Goal: Information Seeking & Learning: Learn about a topic

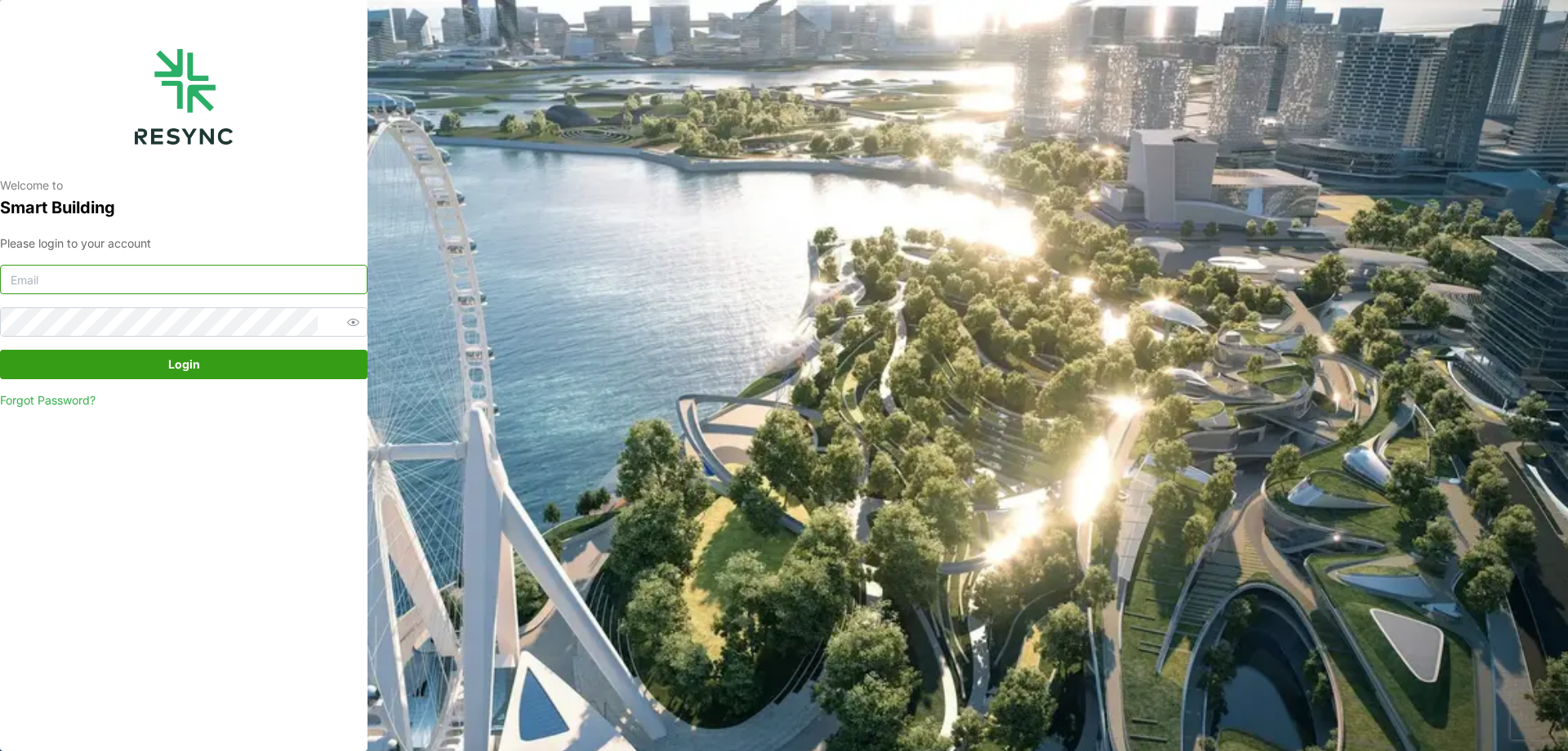
type input "[EMAIL_ADDRESS][DOMAIN_NAME]"
click at [288, 355] on span "Login" at bounding box center [183, 364] width 337 height 28
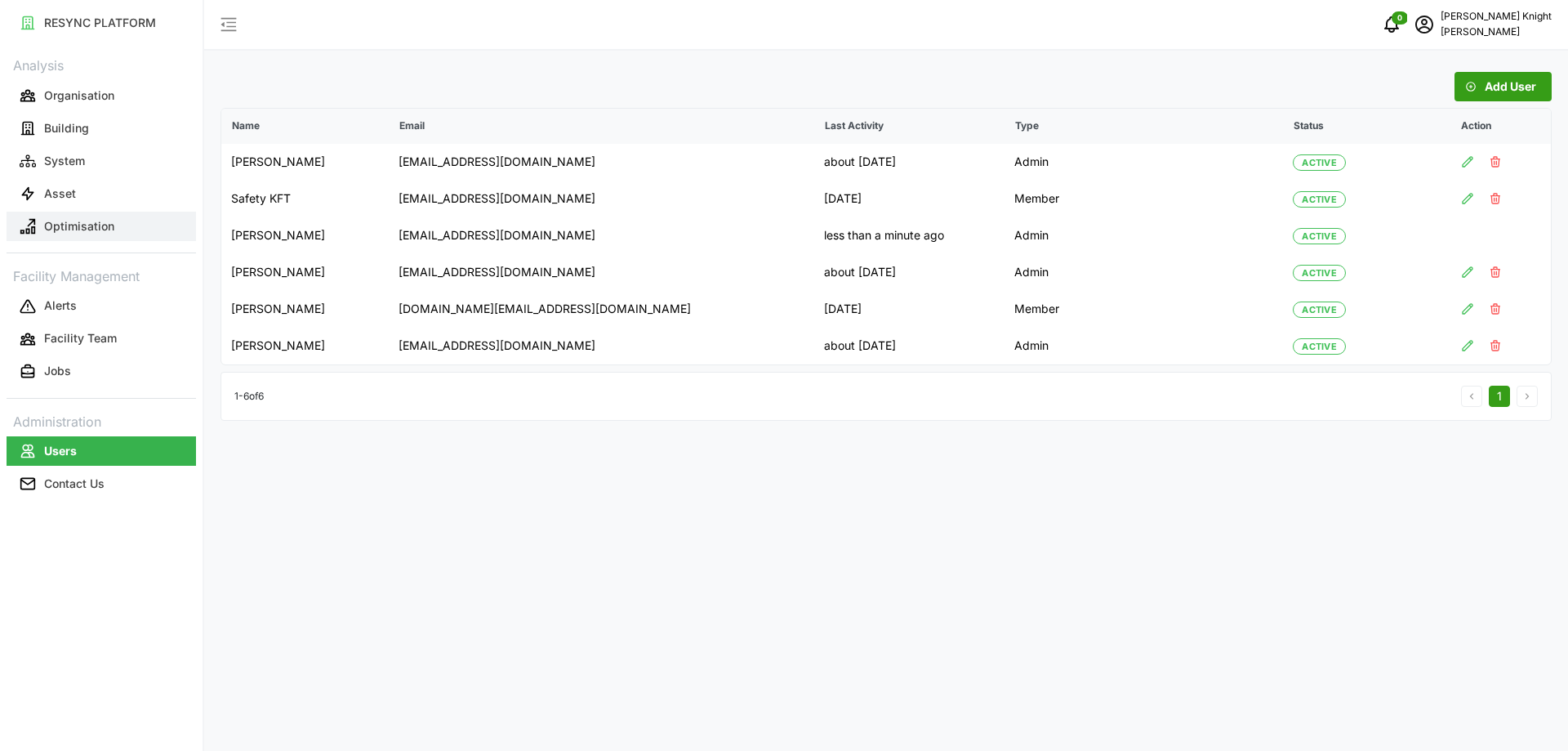
click at [139, 224] on button "Optimisation" at bounding box center [101, 226] width 190 height 29
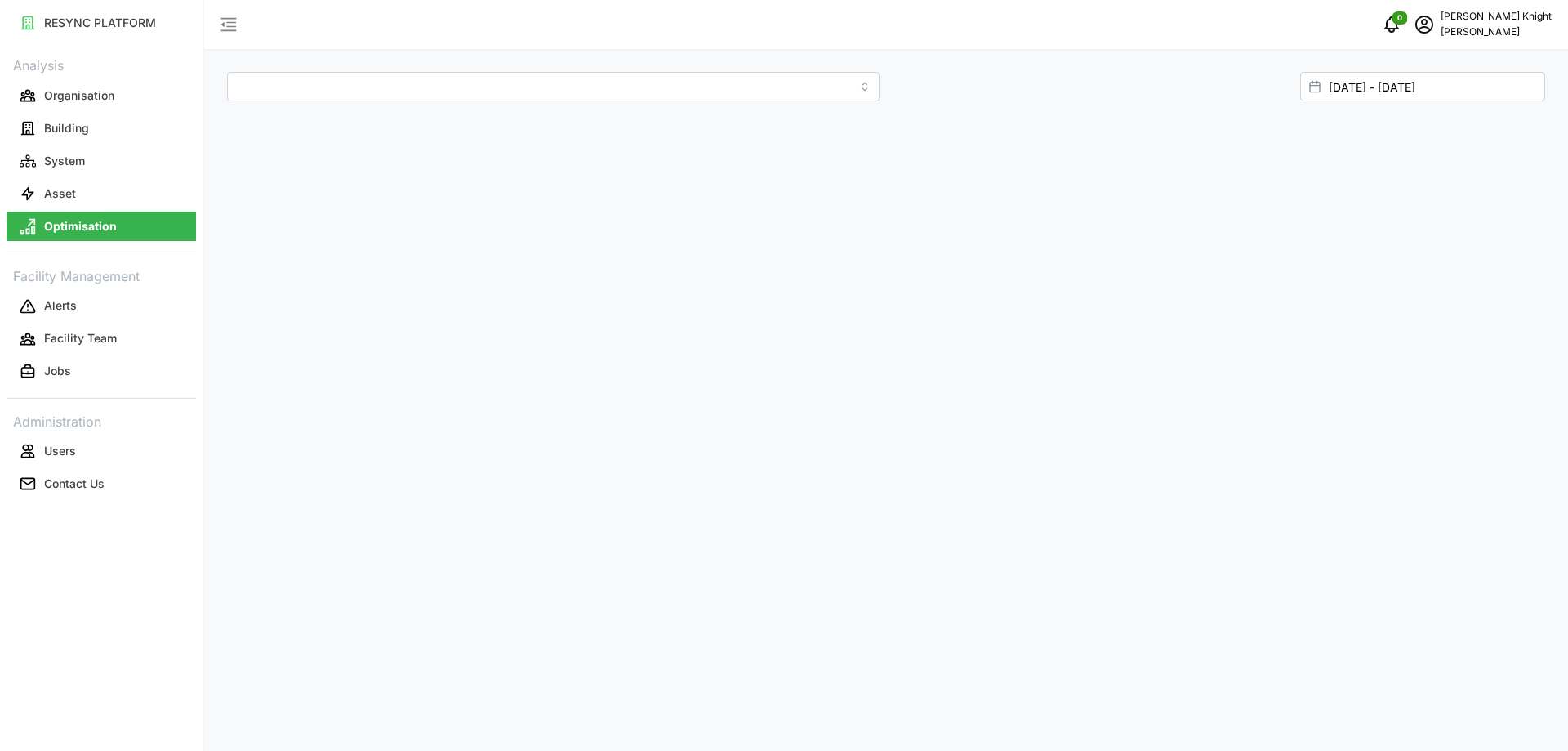
type input "The 9th Tower A"
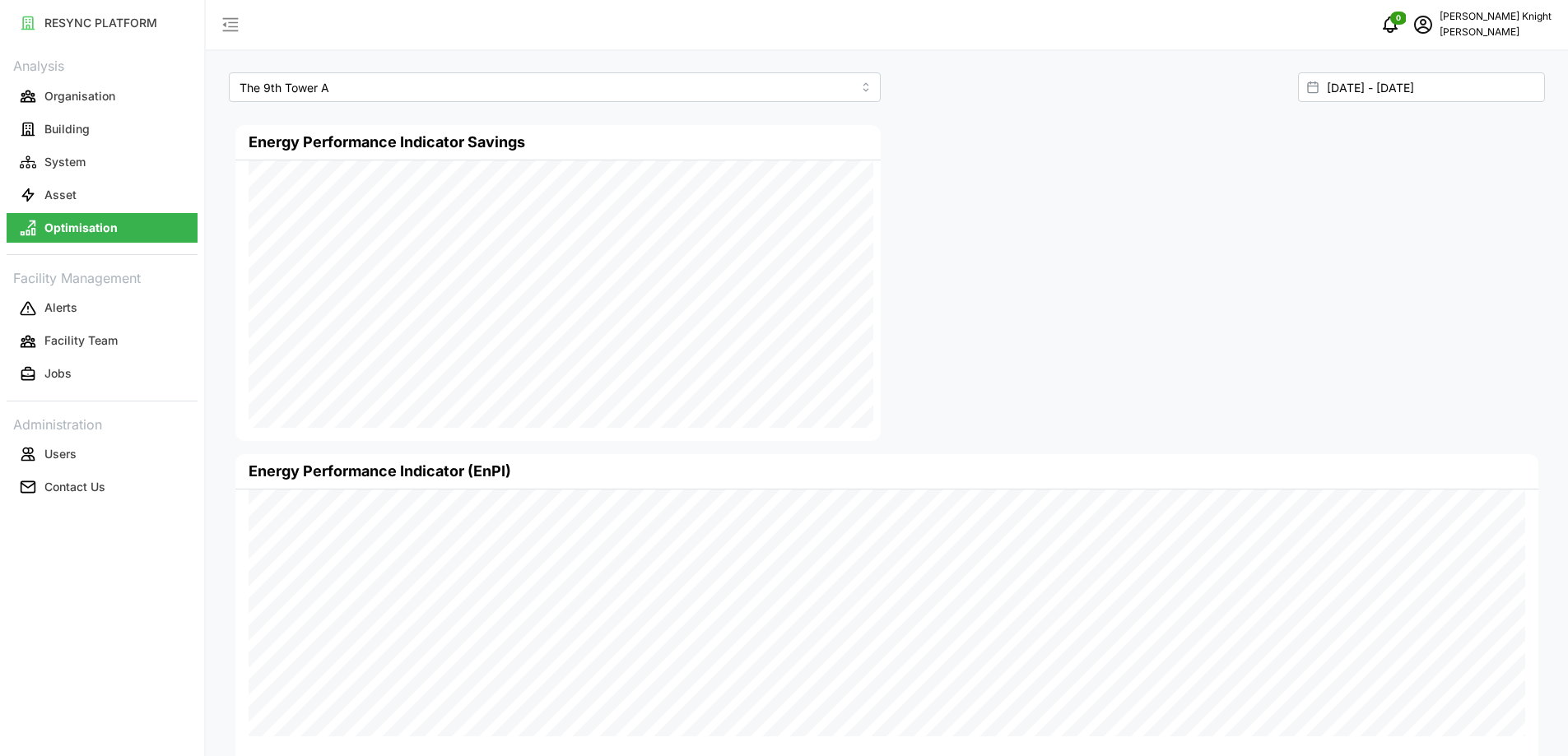
click at [573, 107] on div "The 9th Tower A" at bounding box center [554, 87] width 665 height 43
click at [620, 84] on input "The 9th Tower A" at bounding box center [554, 87] width 652 height 30
click at [730, 80] on input "The 9th Tower A" at bounding box center [554, 87] width 652 height 30
click at [113, 187] on button "Asset" at bounding box center [101, 195] width 191 height 30
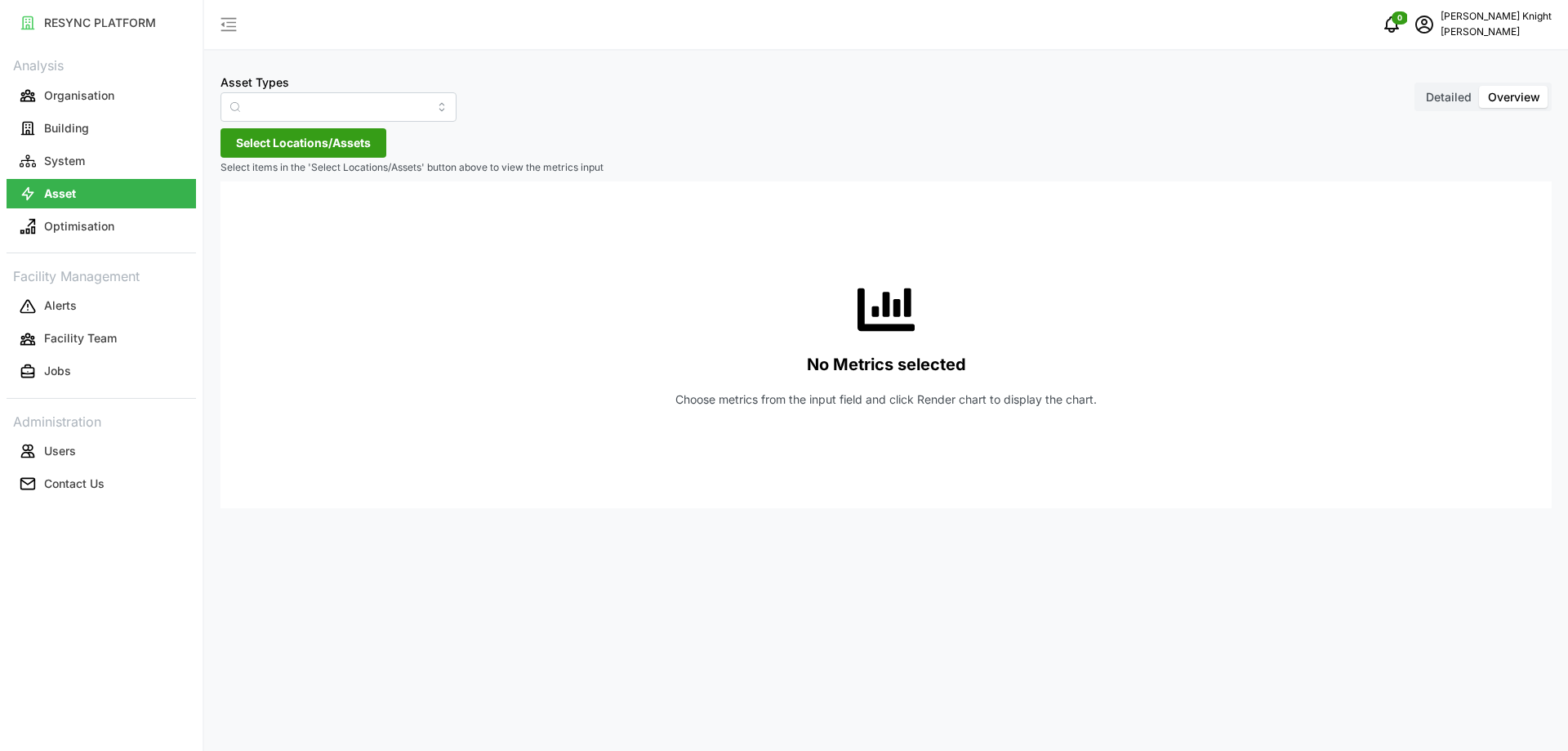
type input "Air Handling Unit"
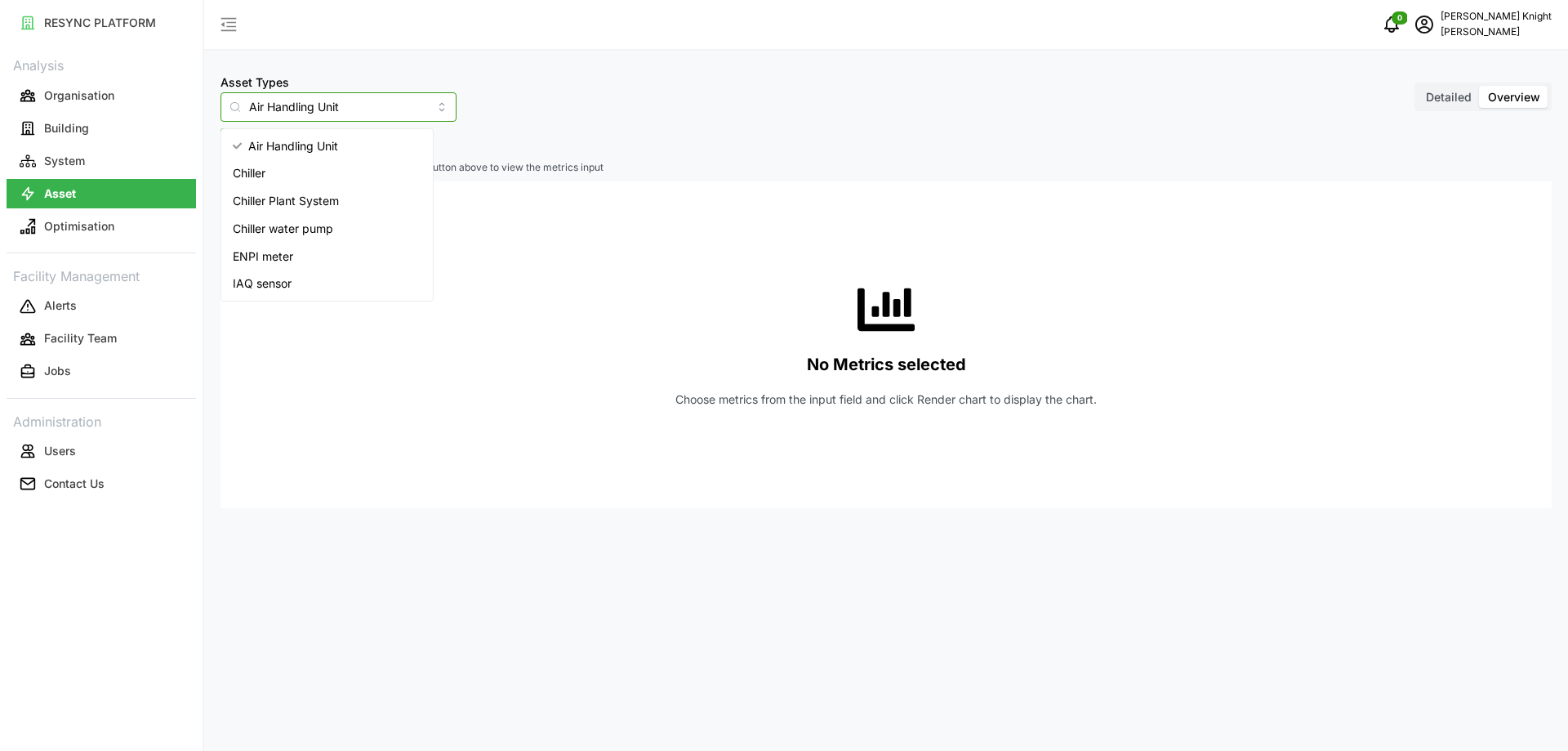
click at [298, 103] on input "Air Handling Unit" at bounding box center [338, 107] width 236 height 29
click at [321, 101] on input "Air Handling Unit" at bounding box center [338, 107] width 236 height 29
click at [594, 258] on div "No Metrics selected Choose metrics from the input field and click Render chart …" at bounding box center [886, 345] width 1305 height 327
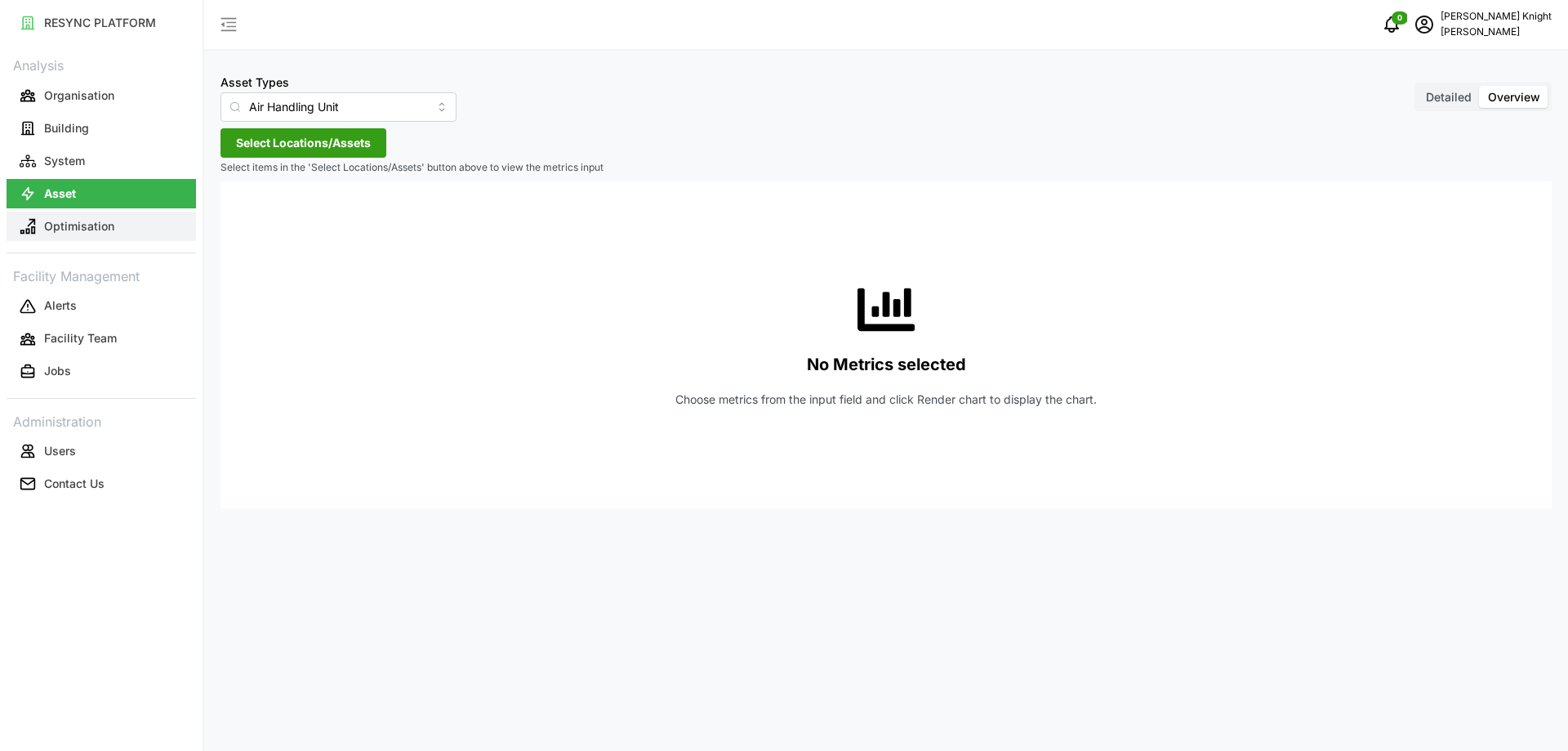
click at [115, 226] on button "Optimisation" at bounding box center [101, 226] width 190 height 29
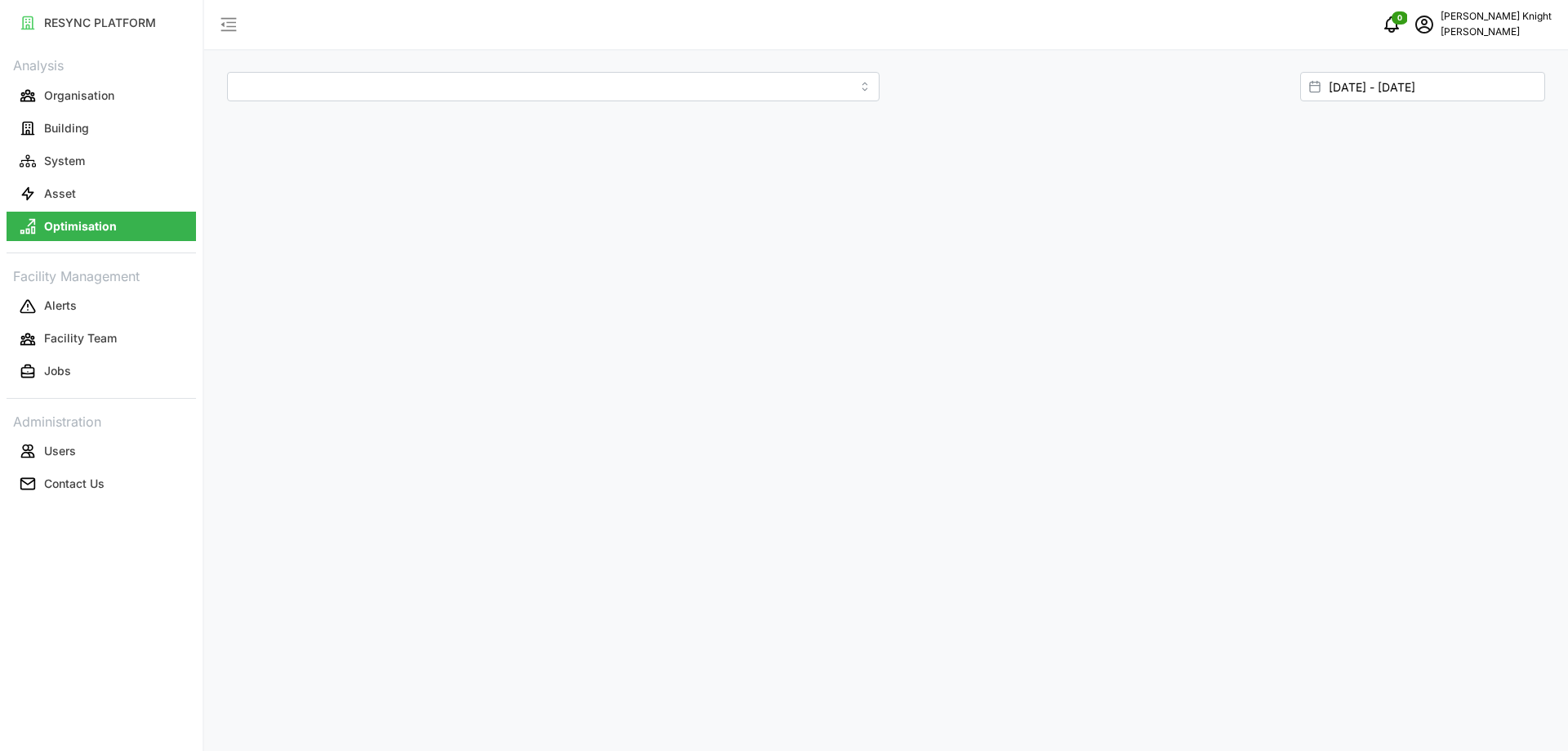
type input "The 9th Tower A"
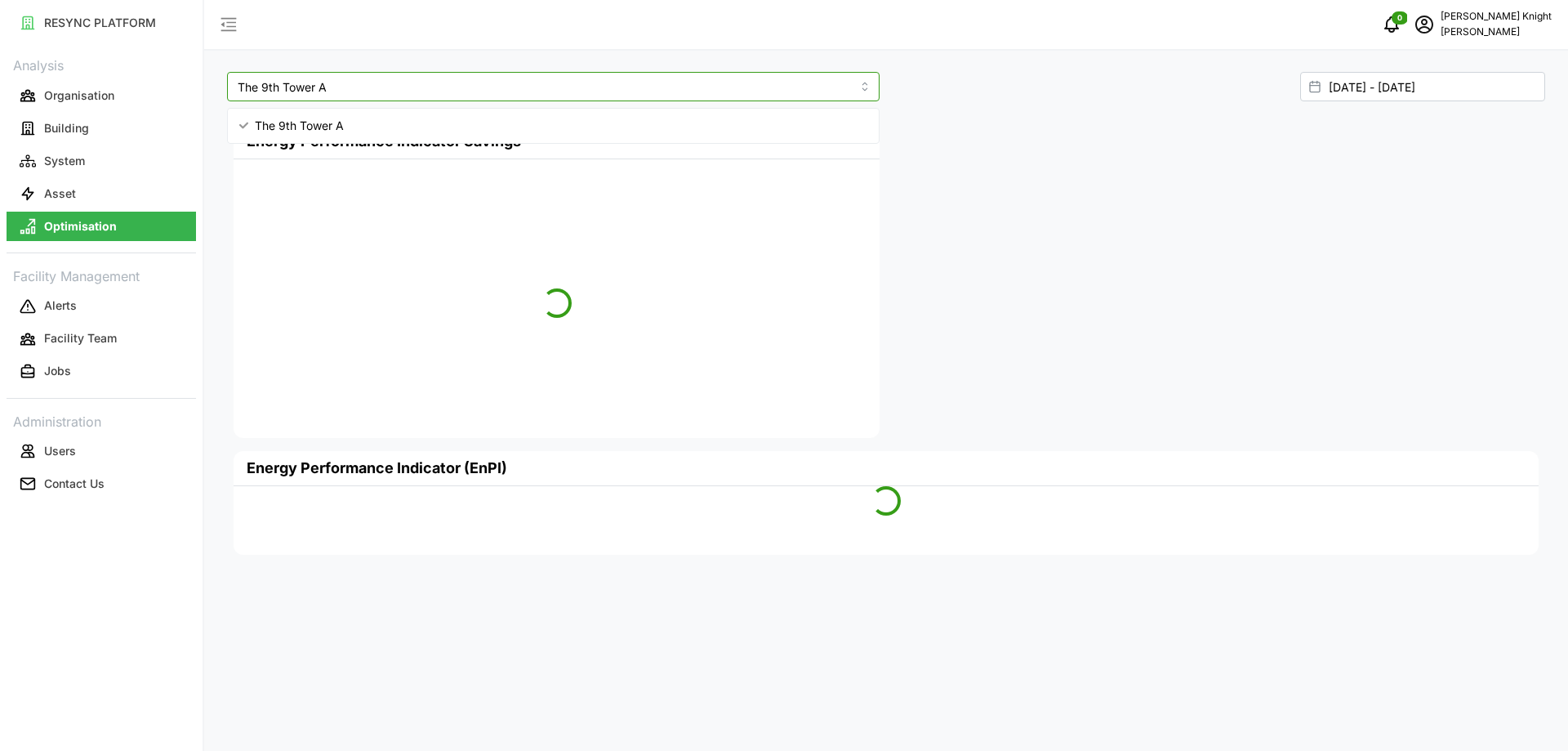
click at [370, 86] on input "The 9th Tower A" at bounding box center [553, 86] width 653 height 29
click at [388, 124] on div "The 9th Tower A" at bounding box center [550, 126] width 638 height 28
type input "The 9th Tower A"
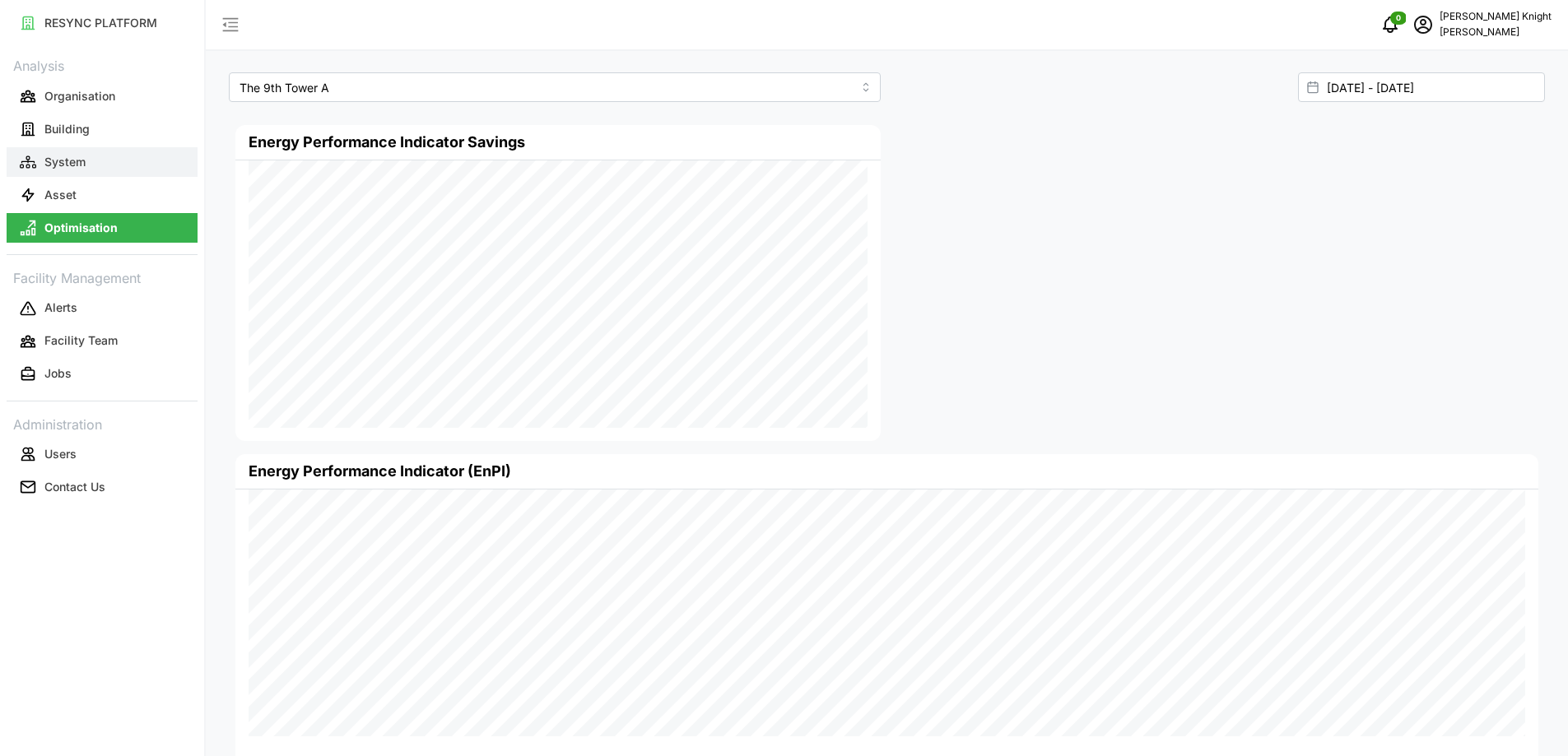
click at [81, 155] on p "System" at bounding box center [65, 162] width 41 height 16
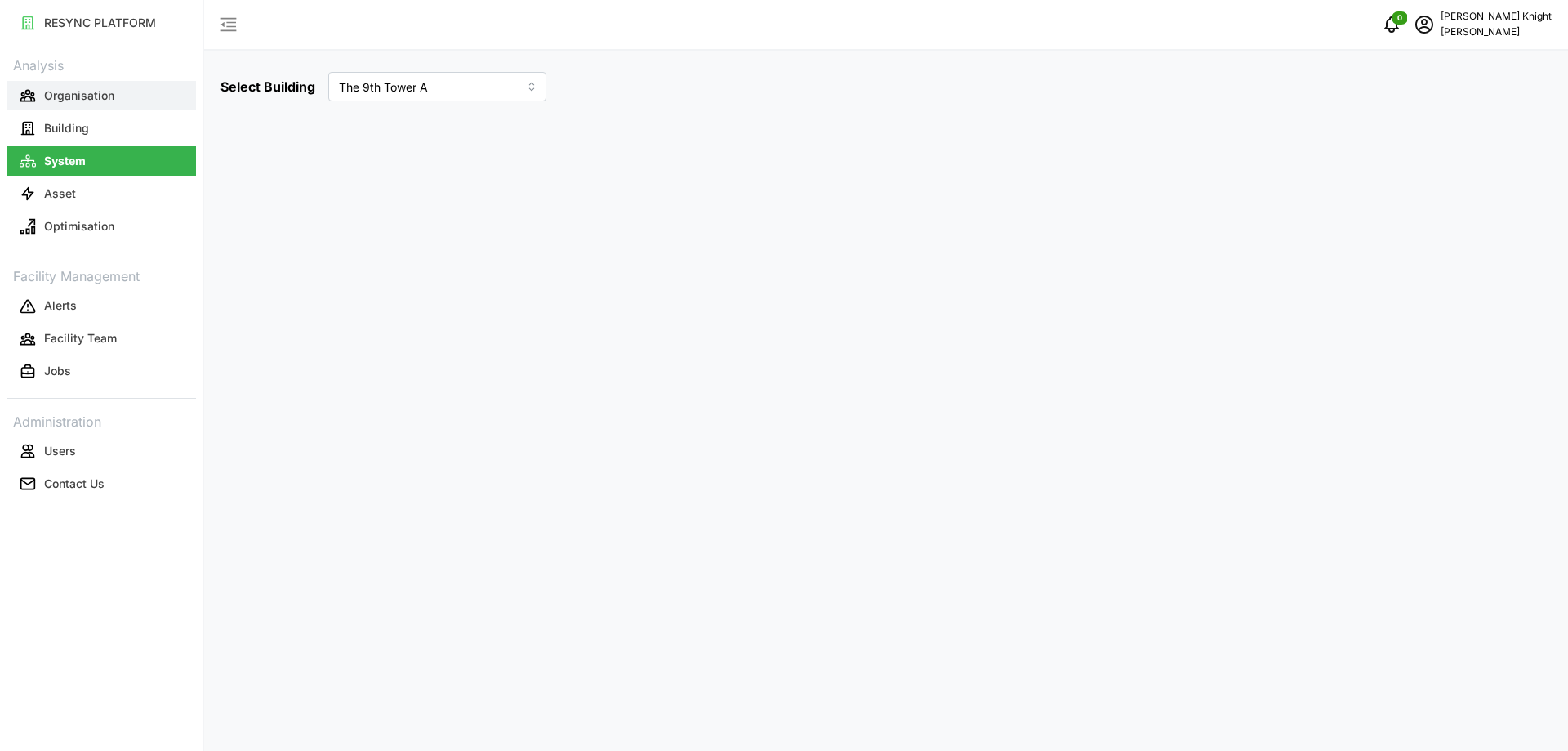
click at [136, 89] on button "Organisation" at bounding box center [101, 95] width 190 height 29
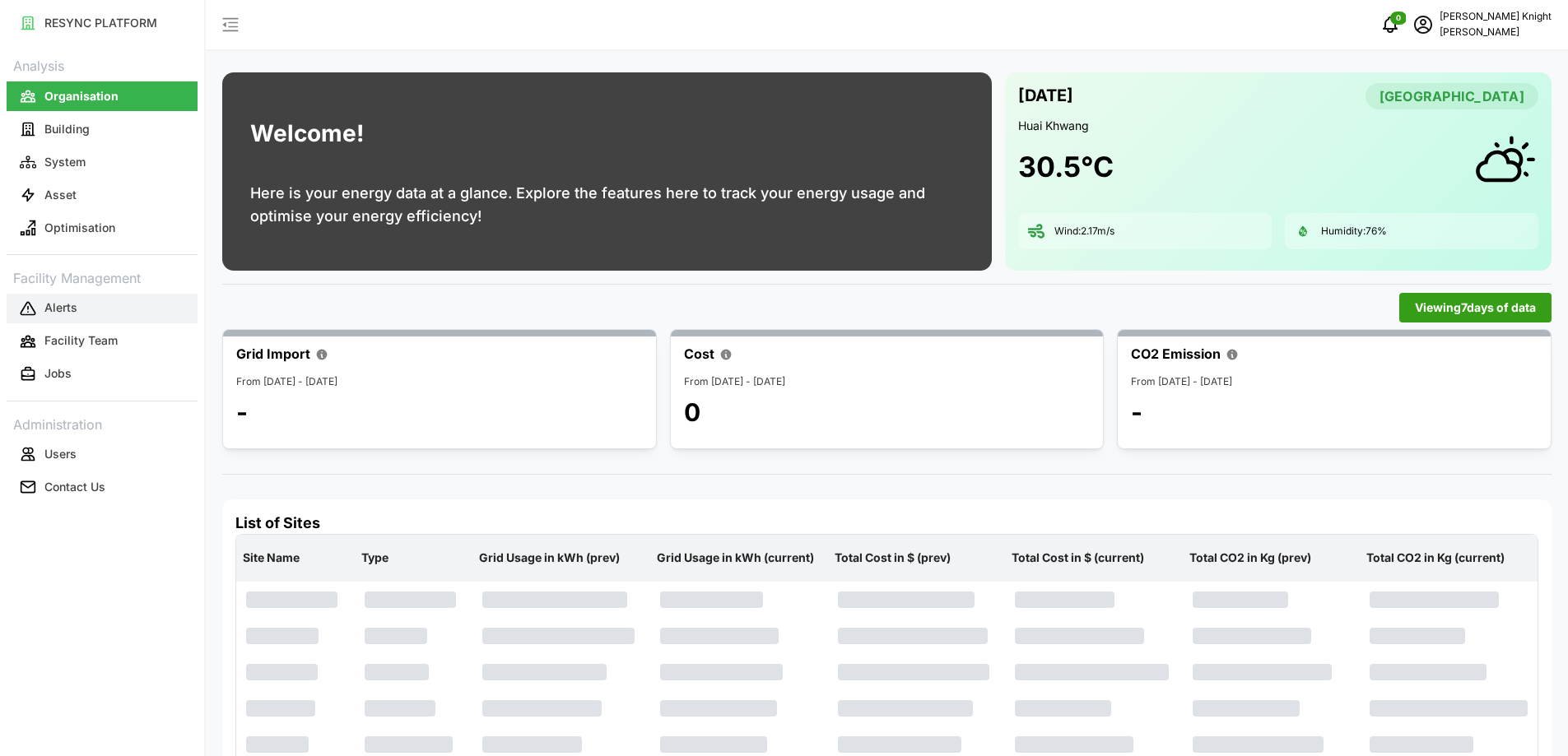
click at [128, 318] on button "Alerts" at bounding box center [101, 308] width 191 height 30
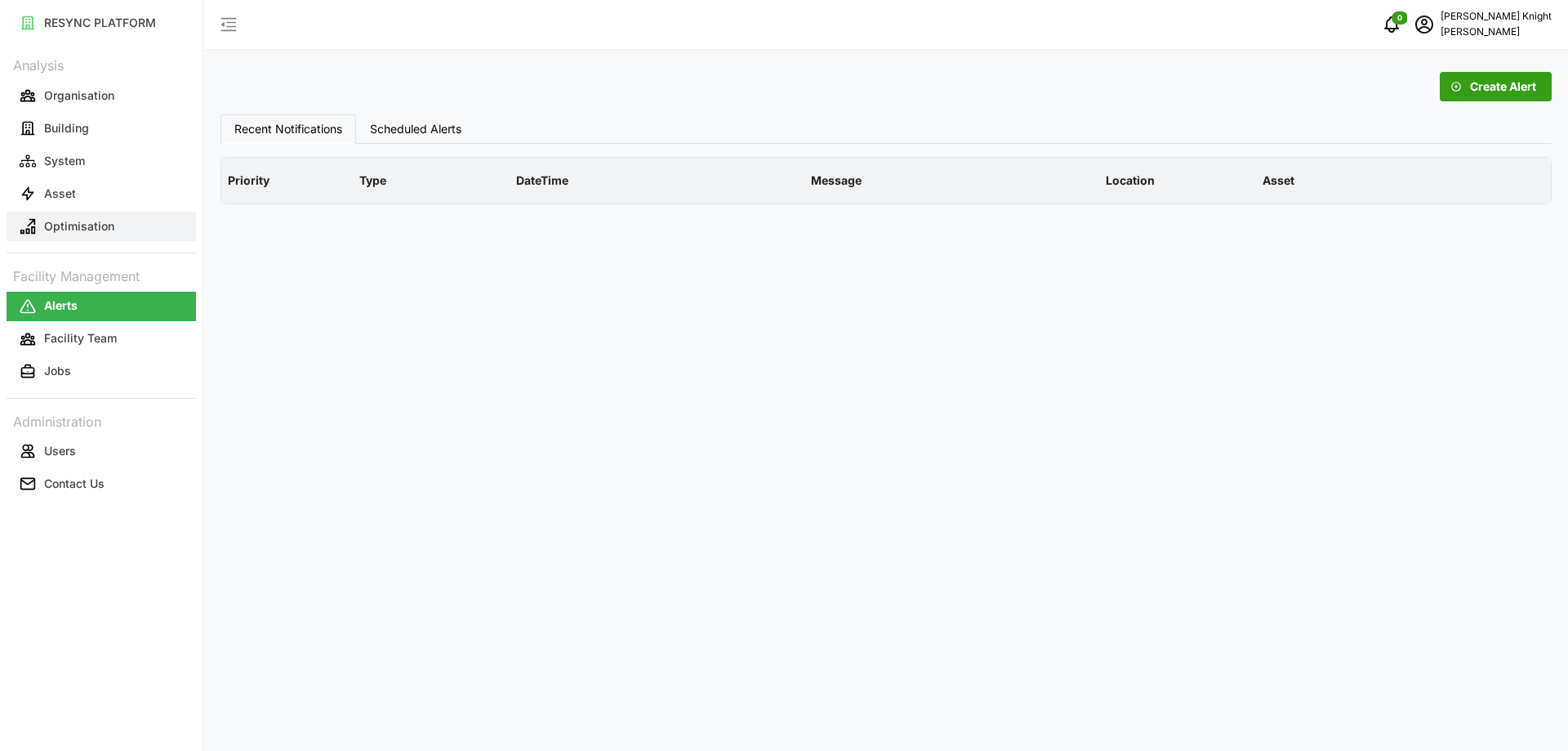
click at [116, 220] on button "Optimisation" at bounding box center [101, 226] width 190 height 29
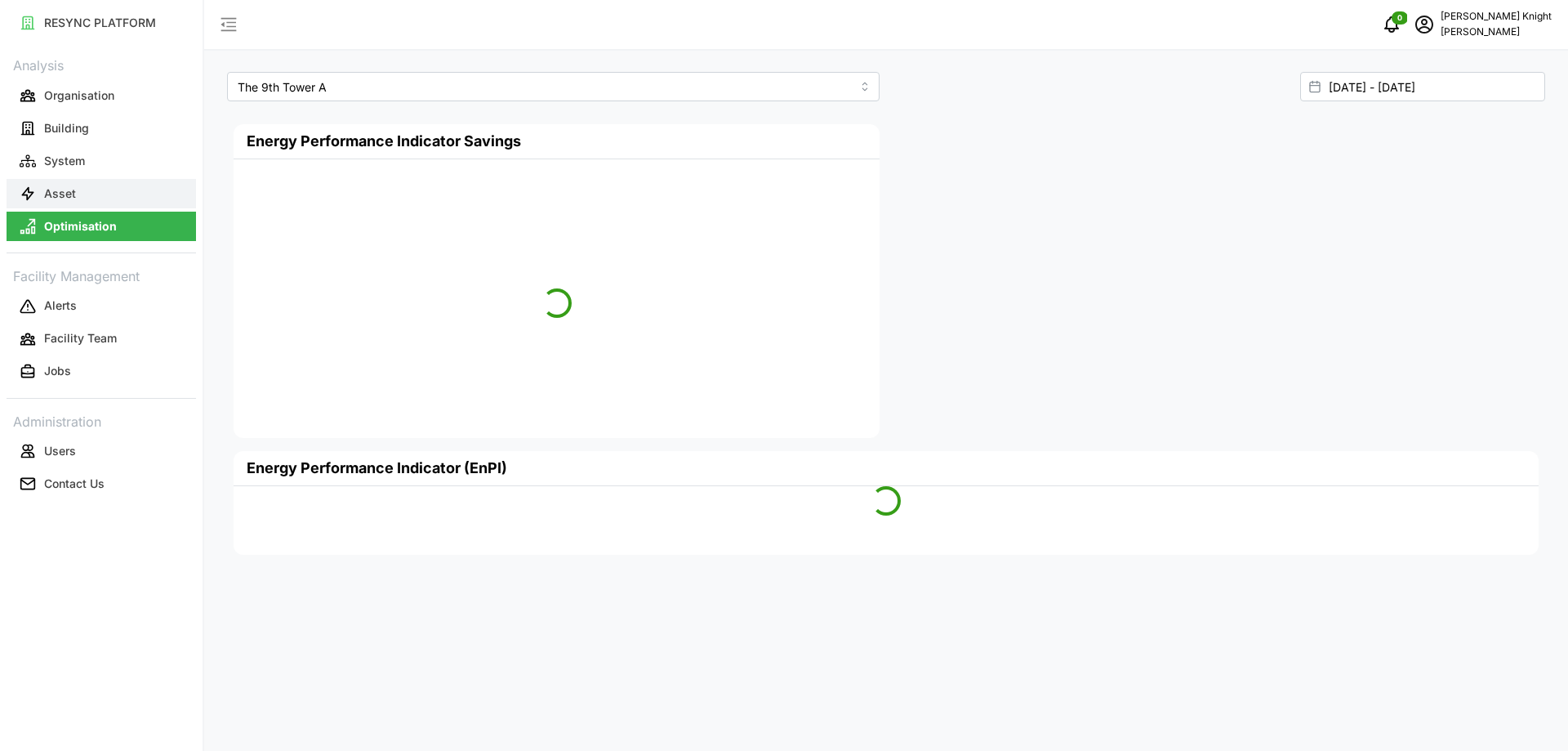
click at [124, 190] on button "Asset" at bounding box center [101, 193] width 190 height 29
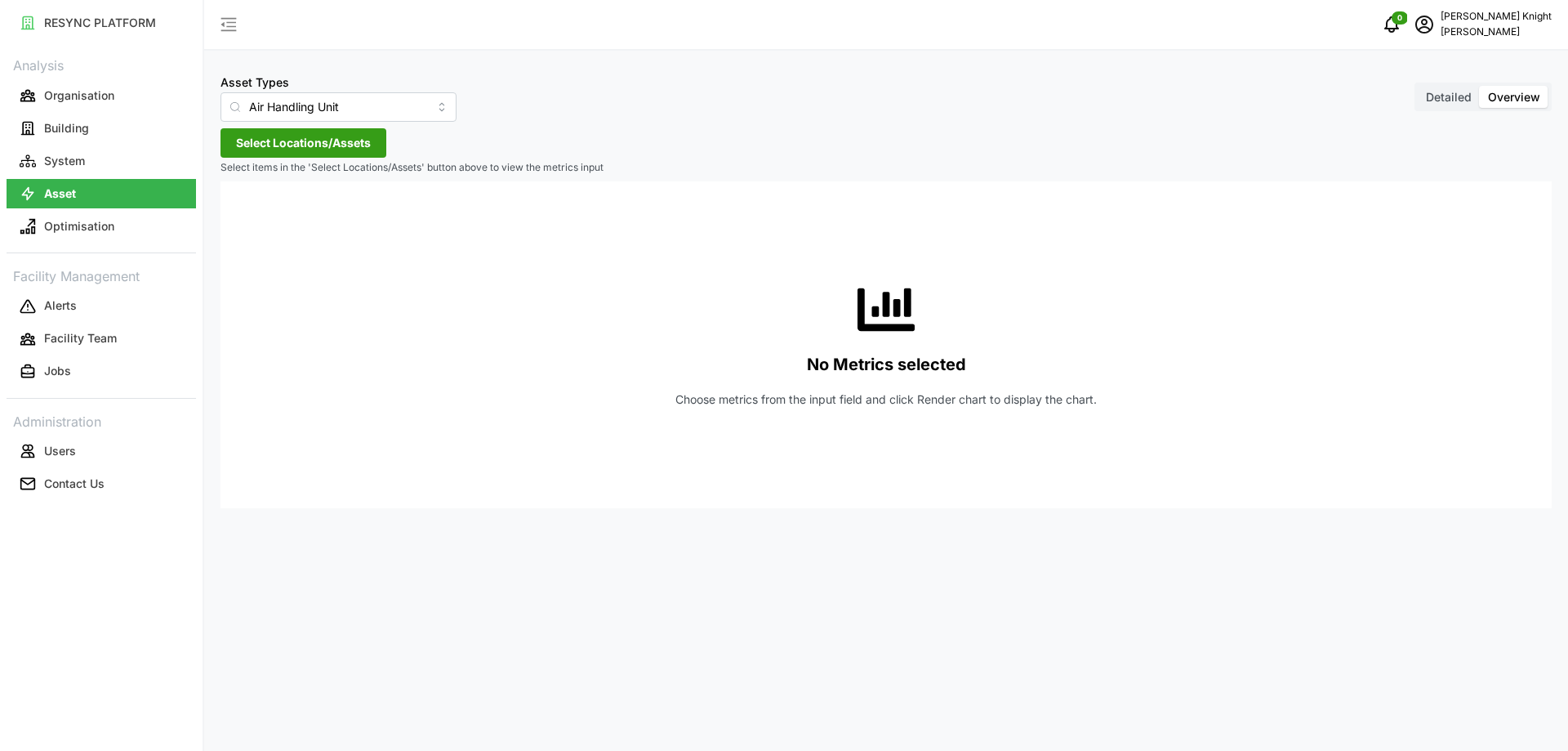
click at [289, 84] on div "Asset Types Air Handling Unit" at bounding box center [338, 97] width 236 height 50
click at [293, 104] on input "Air Handling Unit" at bounding box center [338, 107] width 236 height 29
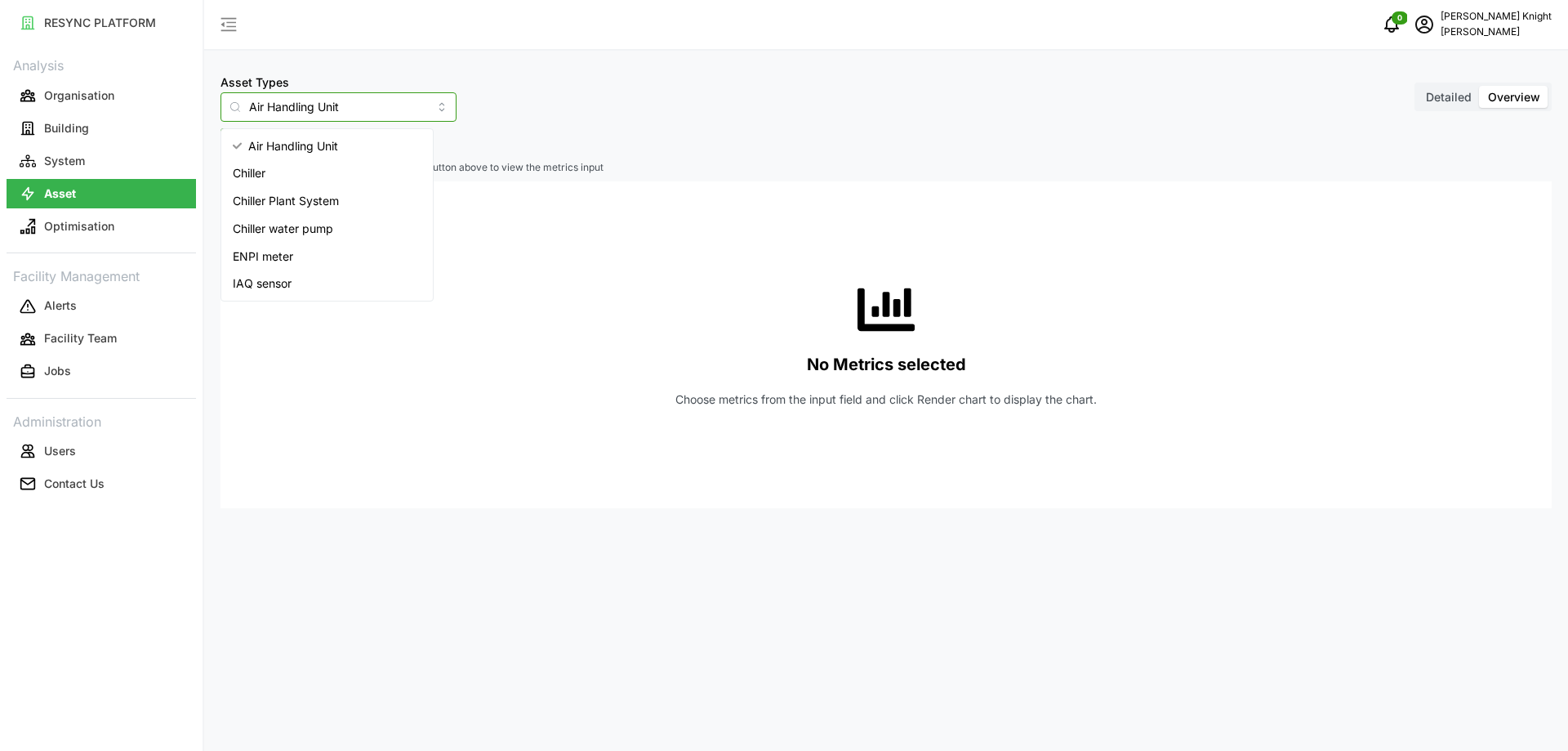
click at [350, 297] on div "IAQ sensor" at bounding box center [327, 283] width 205 height 28
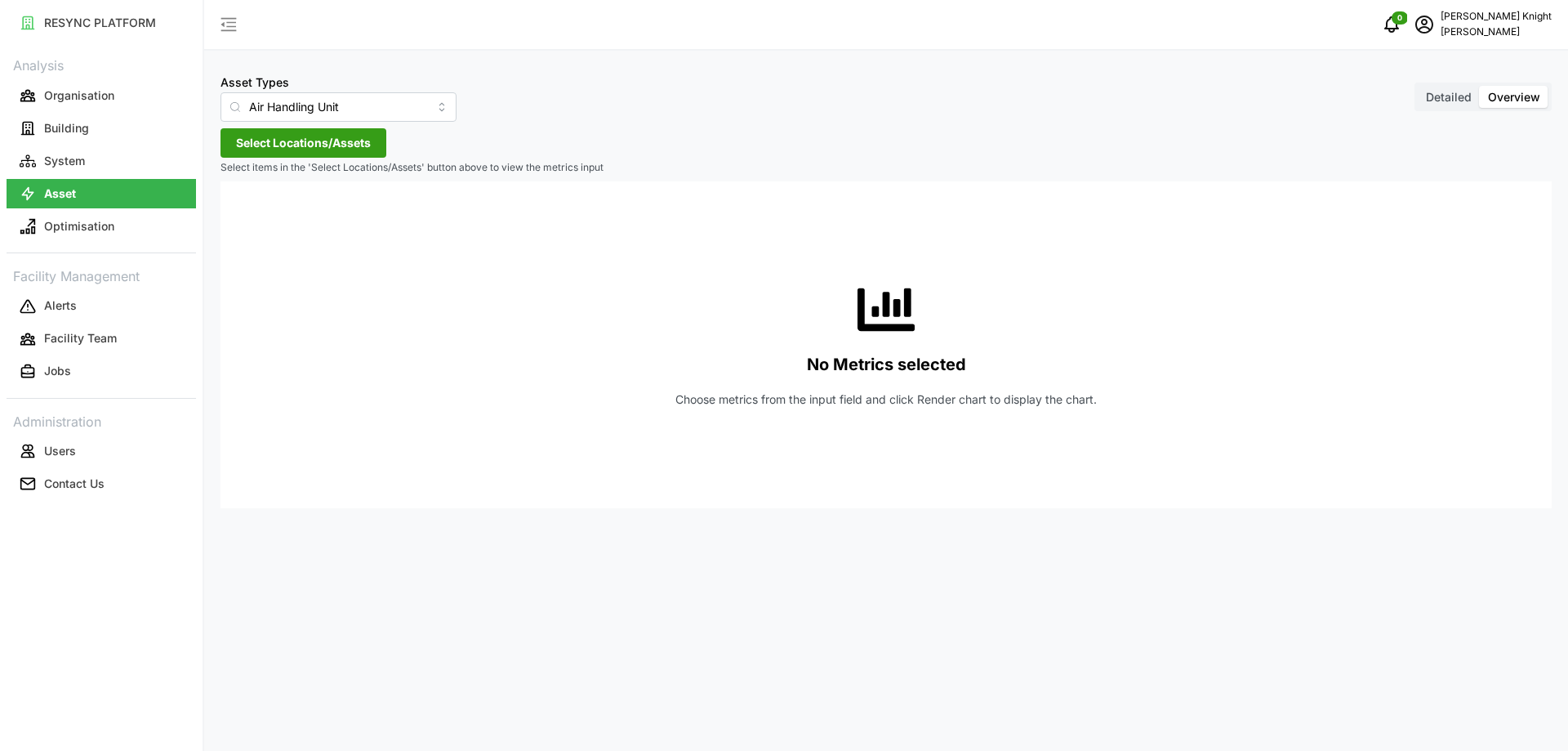
type input "IAQ sensor"
click at [359, 148] on span "Select Locations/Assets" at bounding box center [303, 143] width 134 height 28
click at [352, 220] on span "The 9th Tower A" at bounding box center [340, 217] width 89 height 16
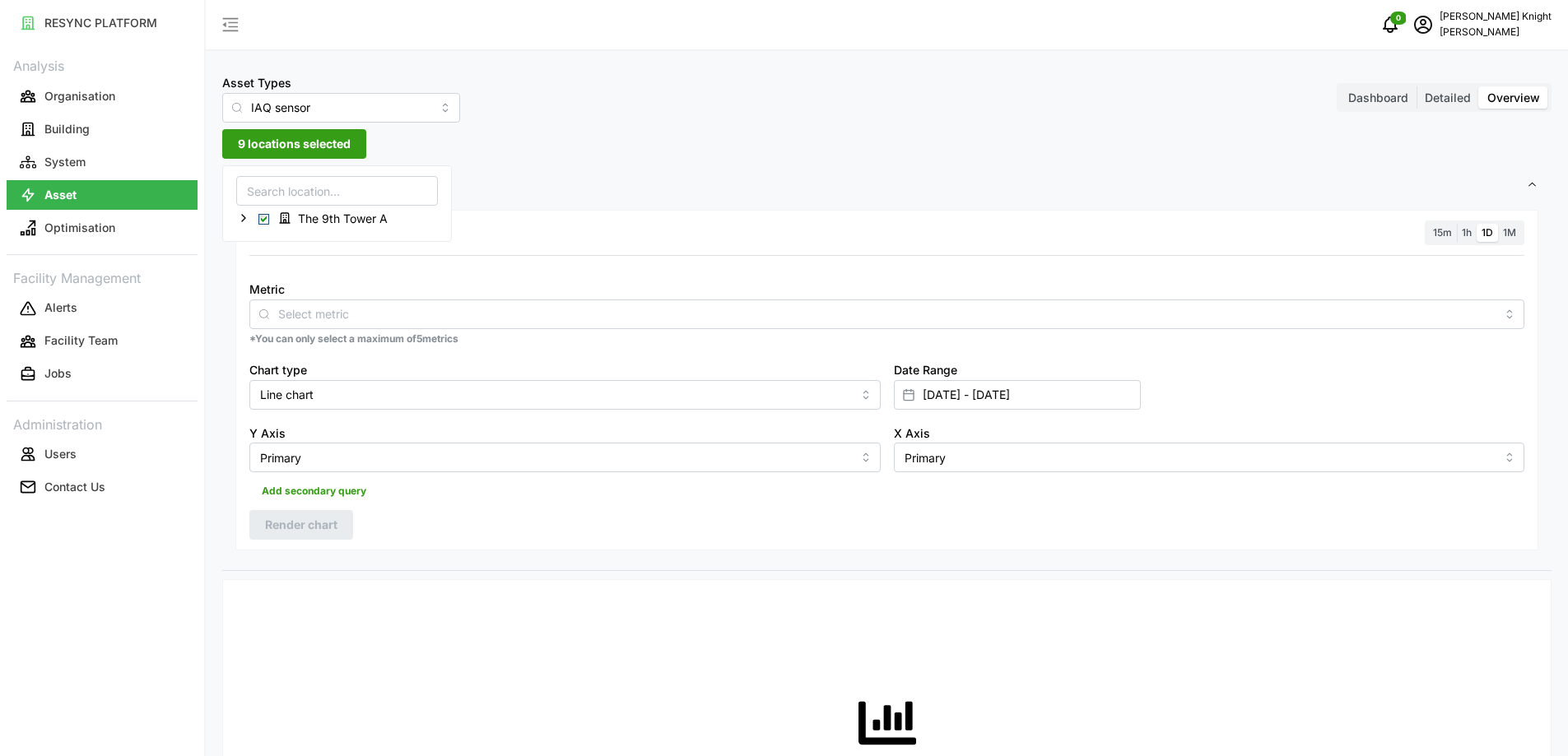
click at [524, 256] on div at bounding box center [886, 255] width 1275 height 1
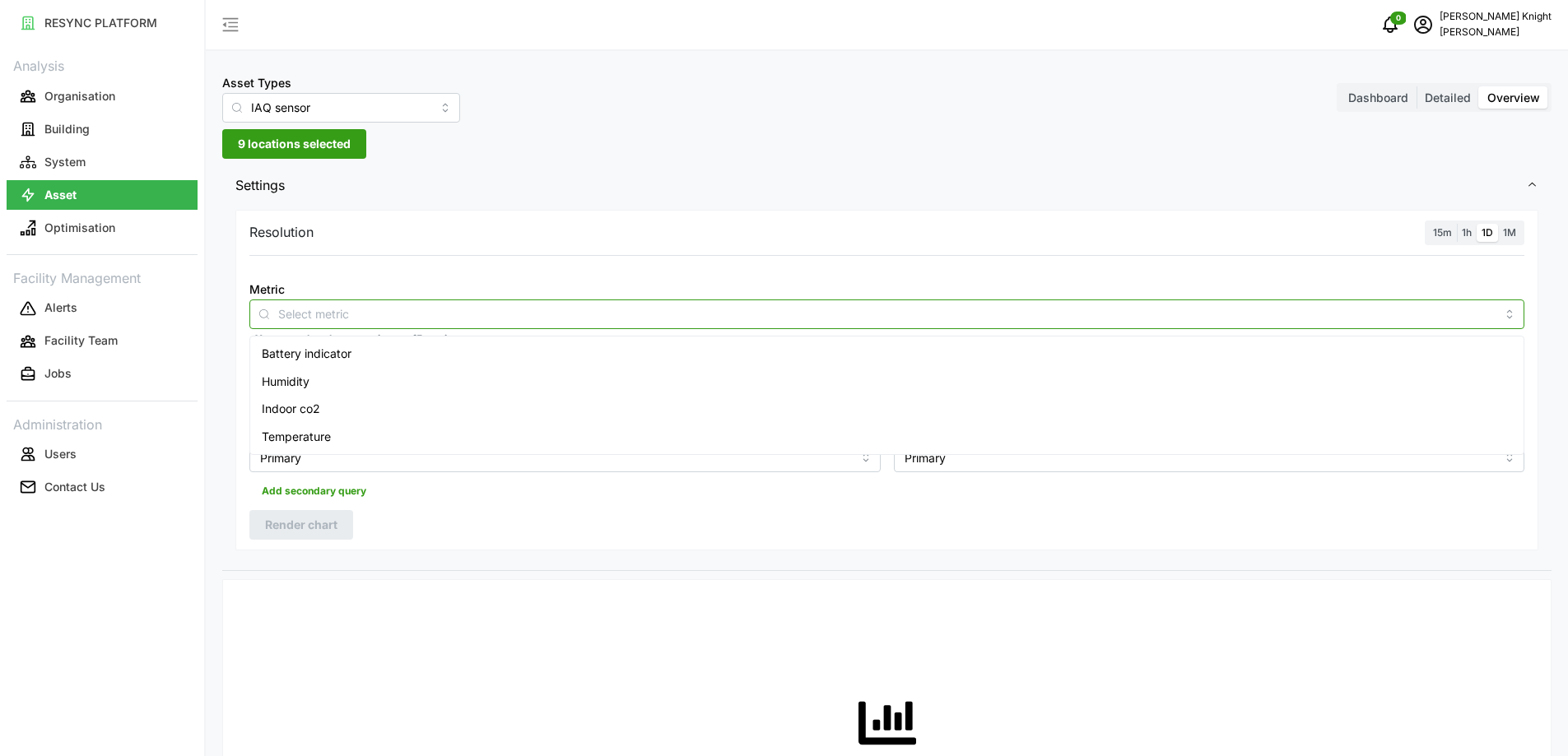
click at [464, 315] on input "Metric" at bounding box center [886, 313] width 1217 height 18
click at [398, 373] on div "Humidity" at bounding box center [887, 381] width 1267 height 28
click at [493, 622] on div "No Metrics selected Choose metrics from the input field and click Render chart …" at bounding box center [886, 757] width 1275 height 329
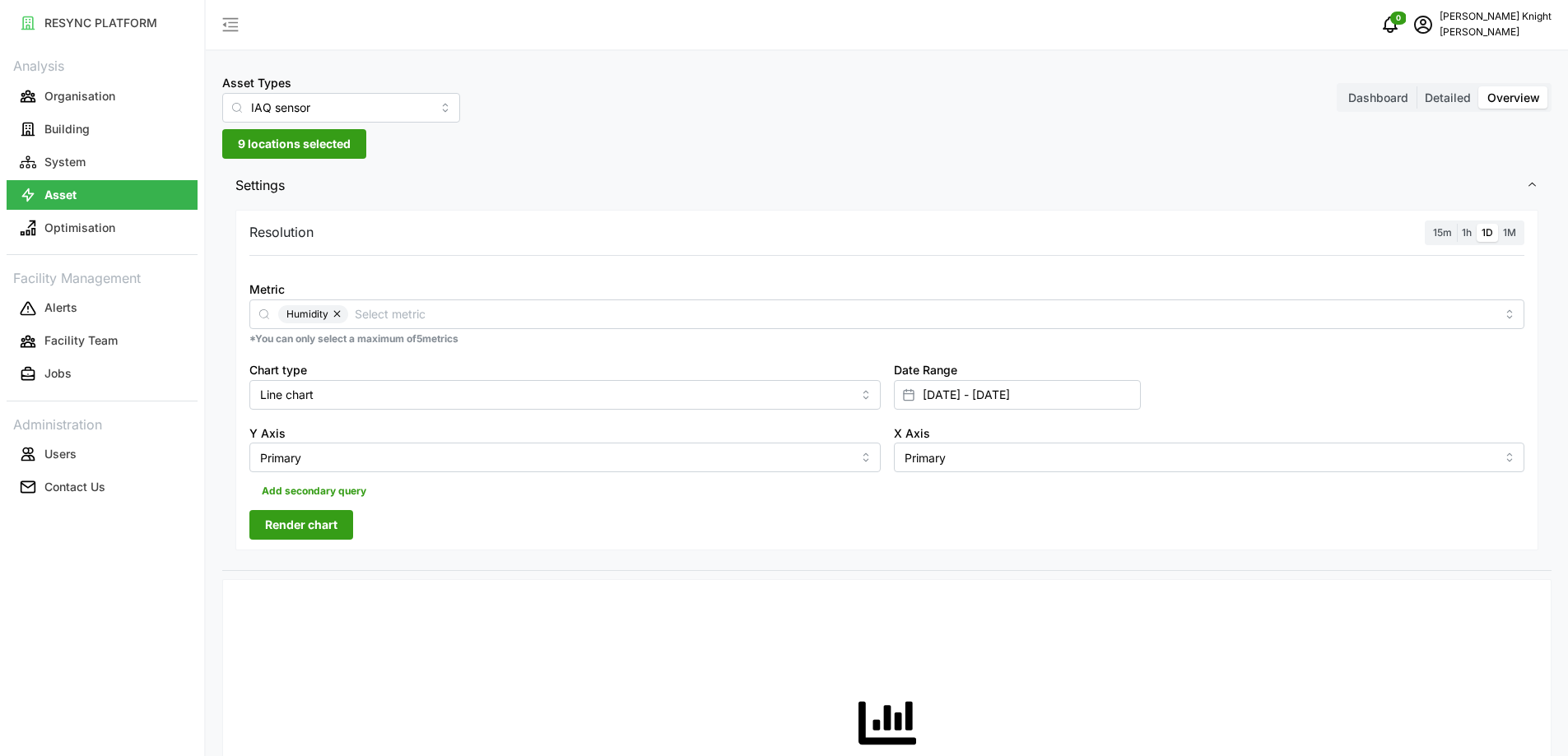
click at [328, 531] on span "Render chart" at bounding box center [301, 525] width 73 height 28
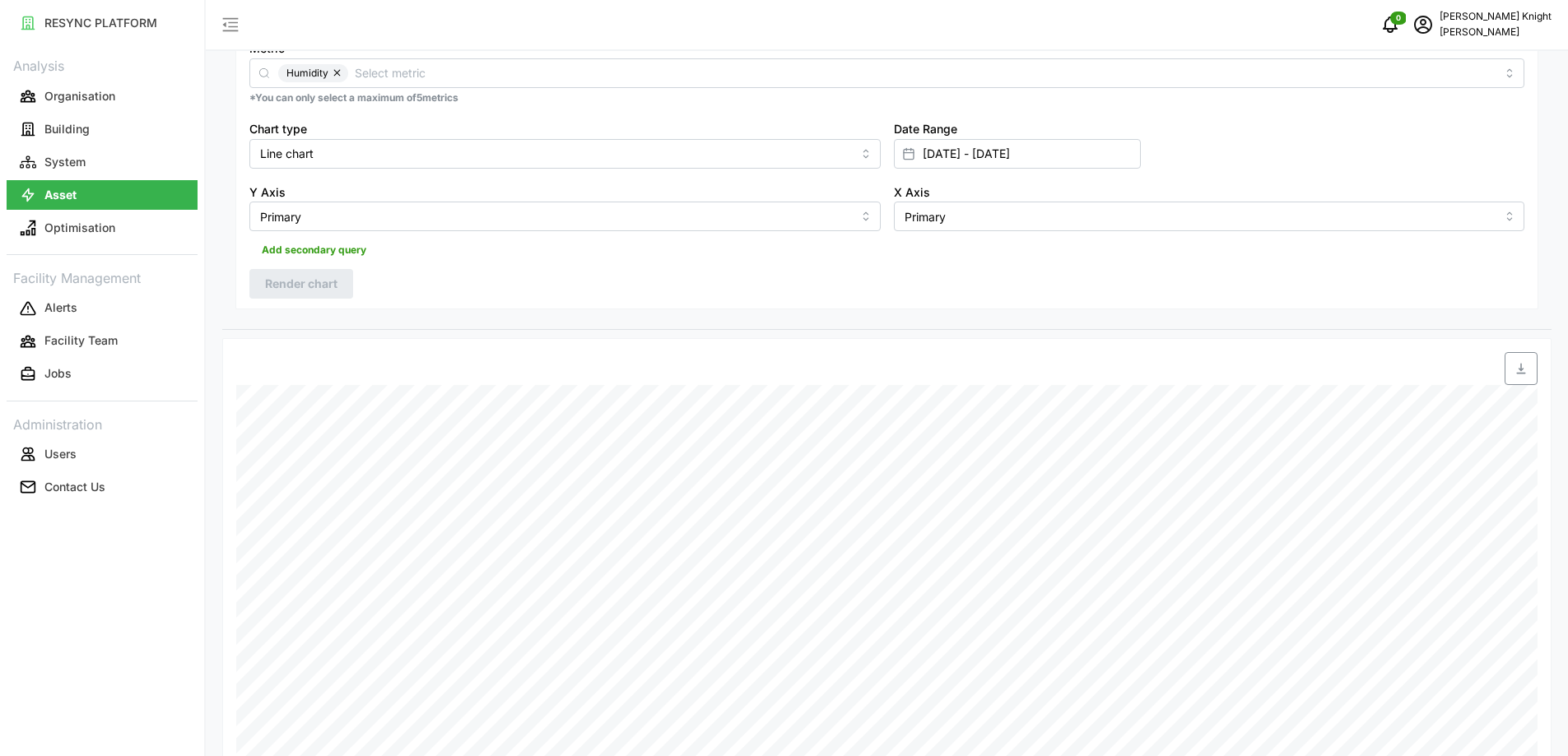
scroll to position [245, 0]
click at [1095, 145] on input "[DATE] - [DATE]" at bounding box center [1016, 149] width 247 height 30
click at [993, 368] on button "13" at bounding box center [989, 375] width 30 height 30
type input "[DATE] - [DATE]"
type input "[DATE]"
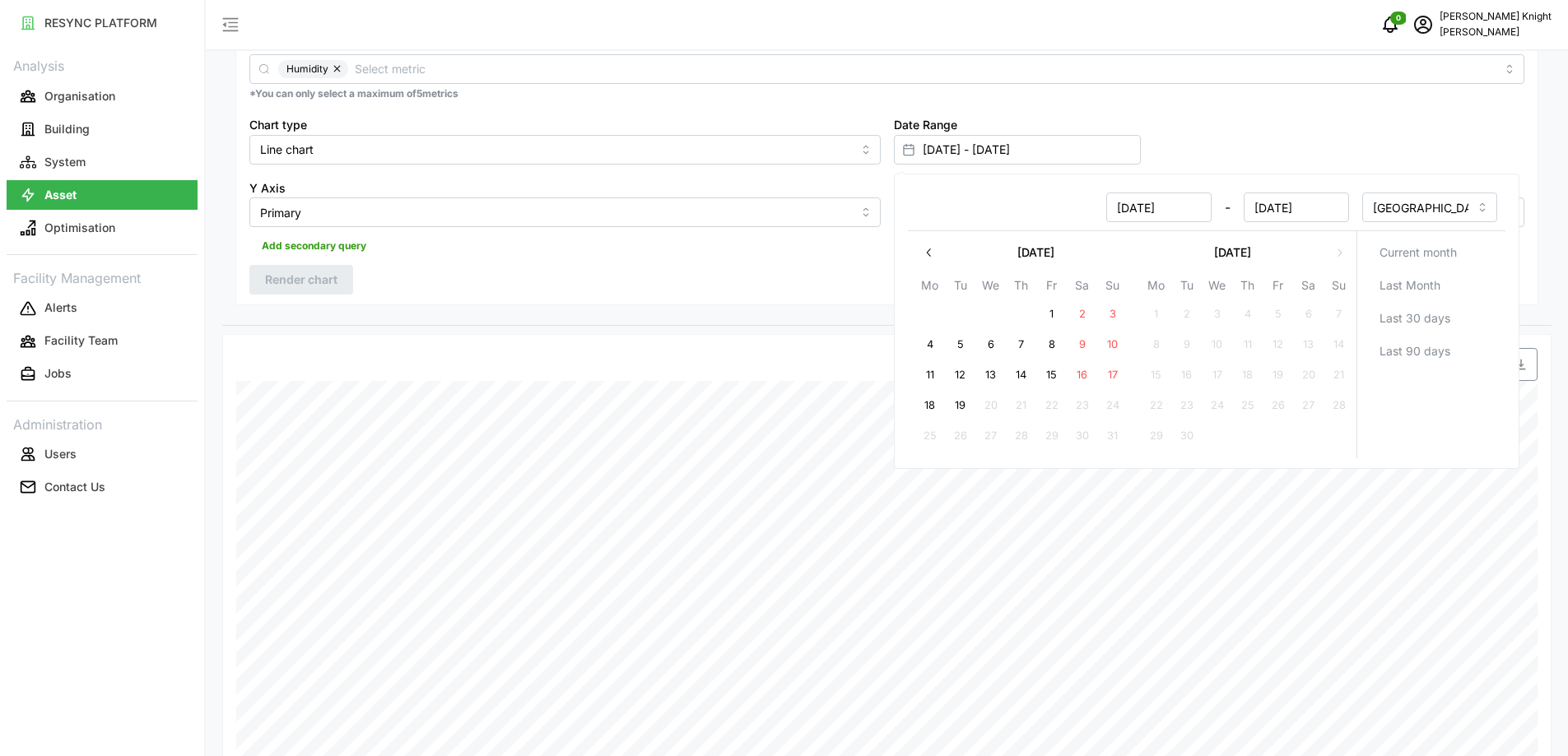
type input "[DATE]"
click at [1146, 216] on input "[DATE]" at bounding box center [1157, 207] width 105 height 30
click at [997, 376] on button "13" at bounding box center [989, 375] width 30 height 30
type input "[DATE] - [DATE]"
type input "[DATE]"
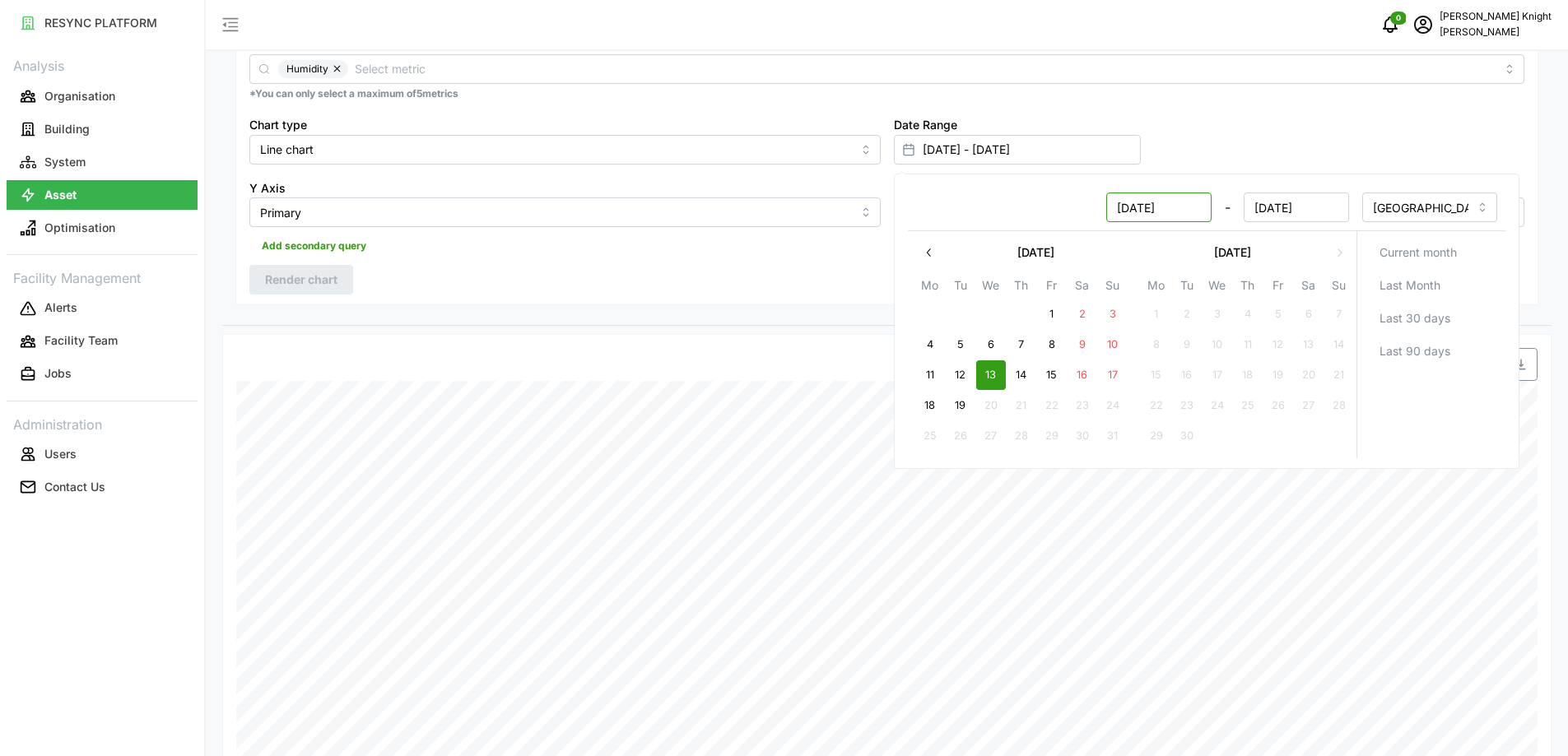
click at [1198, 197] on input "[DATE]" at bounding box center [1157, 207] width 105 height 30
click at [1330, 146] on div "Date Range [DATE] - [DATE]" at bounding box center [1209, 139] width 644 height 64
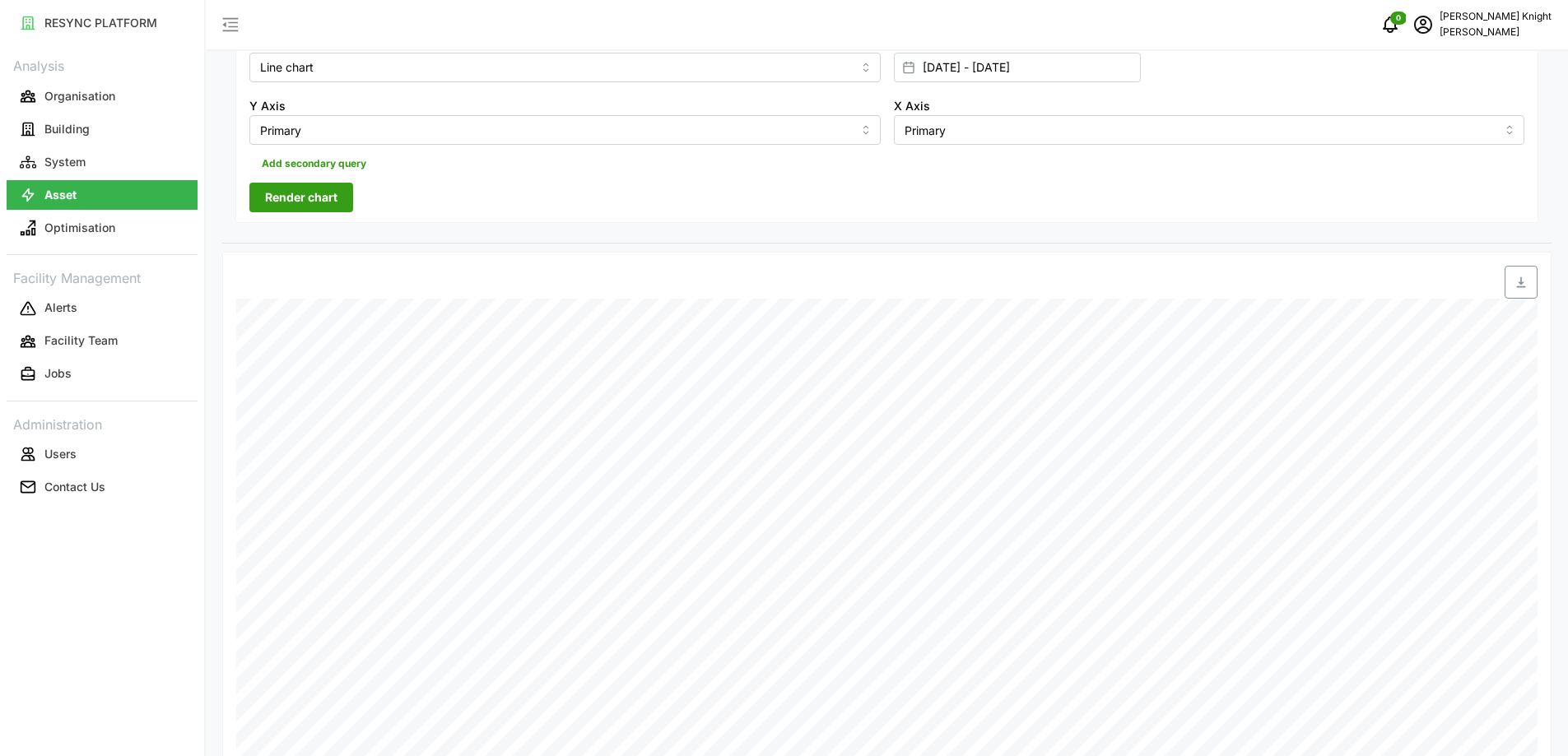
scroll to position [163, 0]
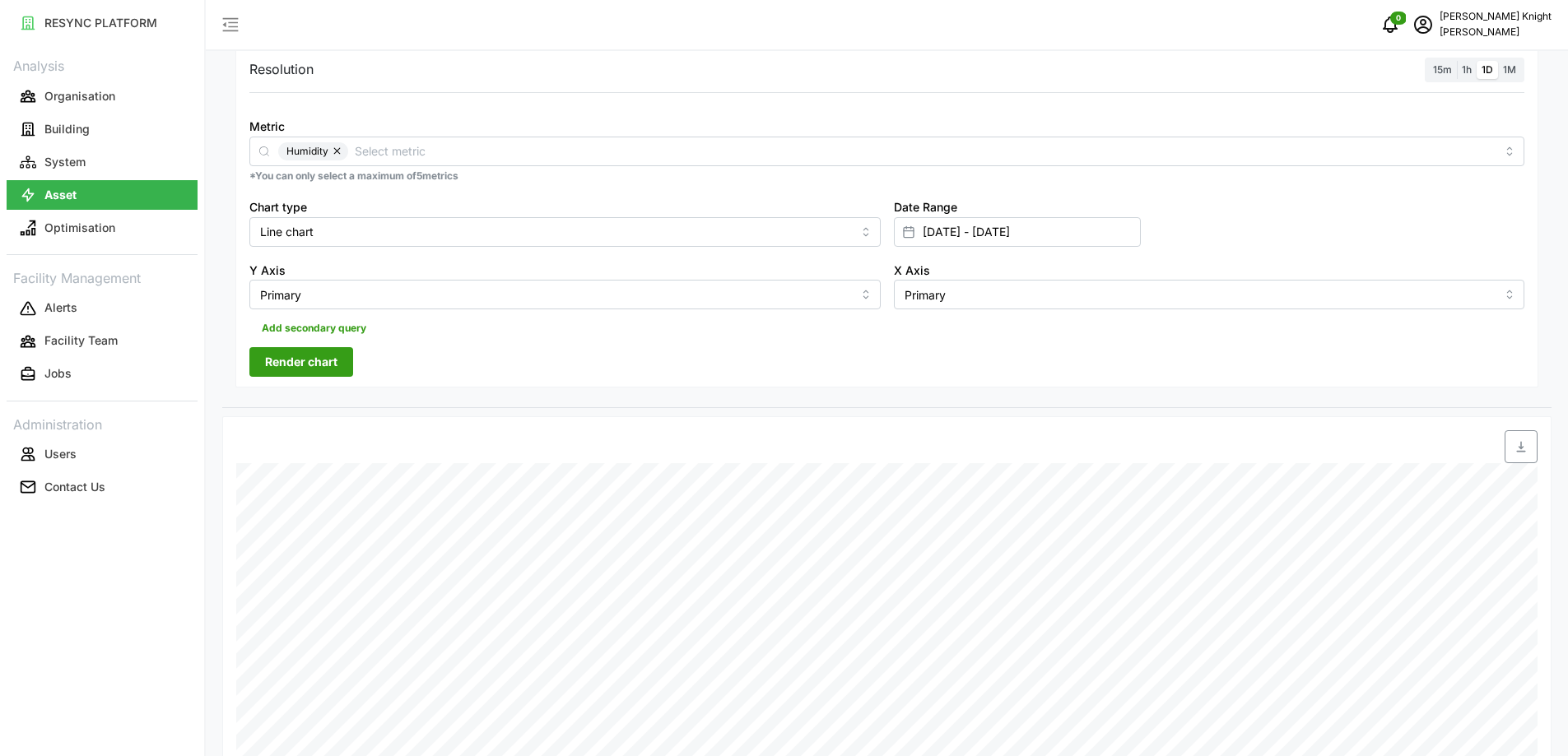
click at [301, 343] on div "Resolution 15m 1h 1D 1M Metric Humidity *You can only select a maximum of 5 met…" at bounding box center [886, 217] width 1302 height 342
click at [303, 350] on span "Render chart" at bounding box center [301, 361] width 73 height 28
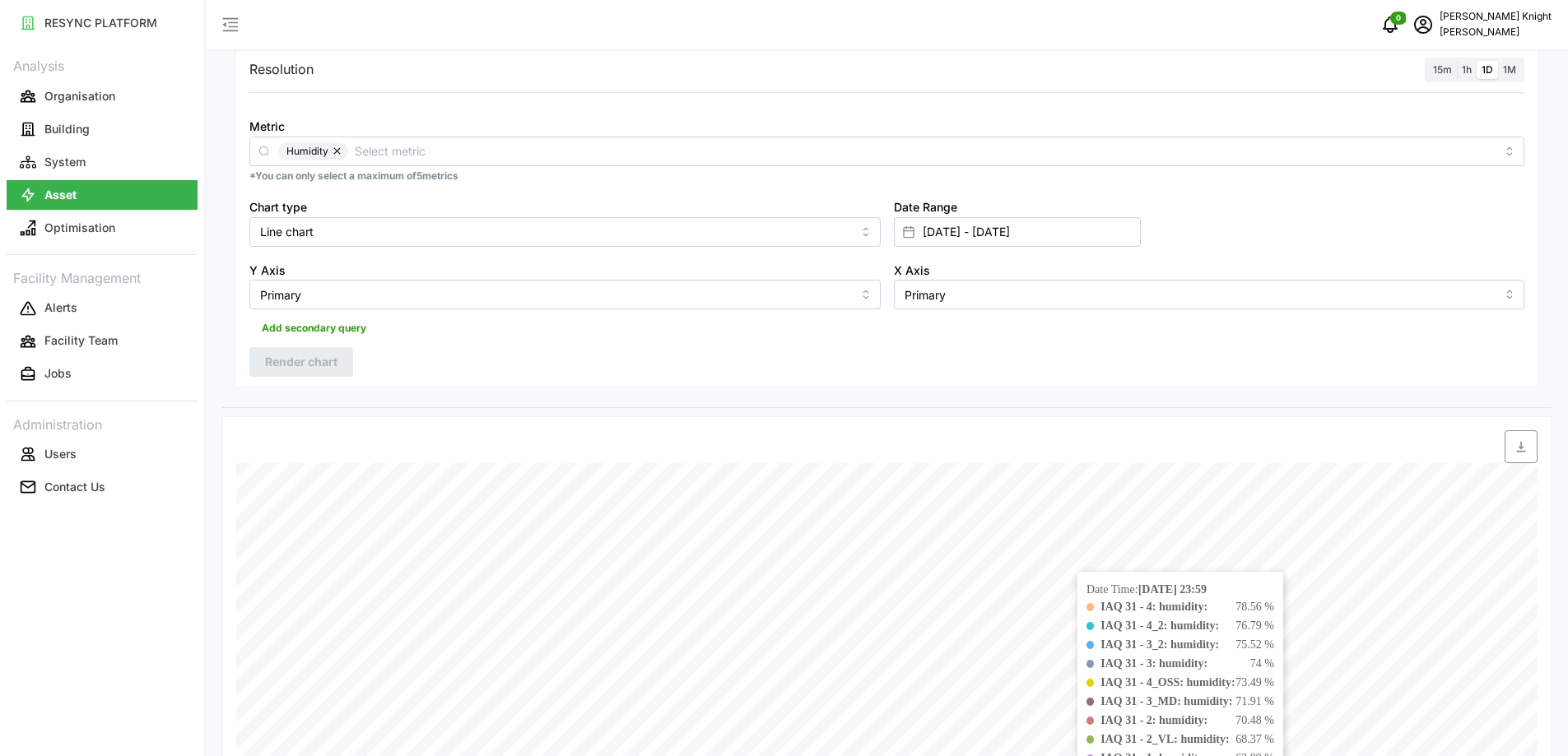
scroll to position [327, 0]
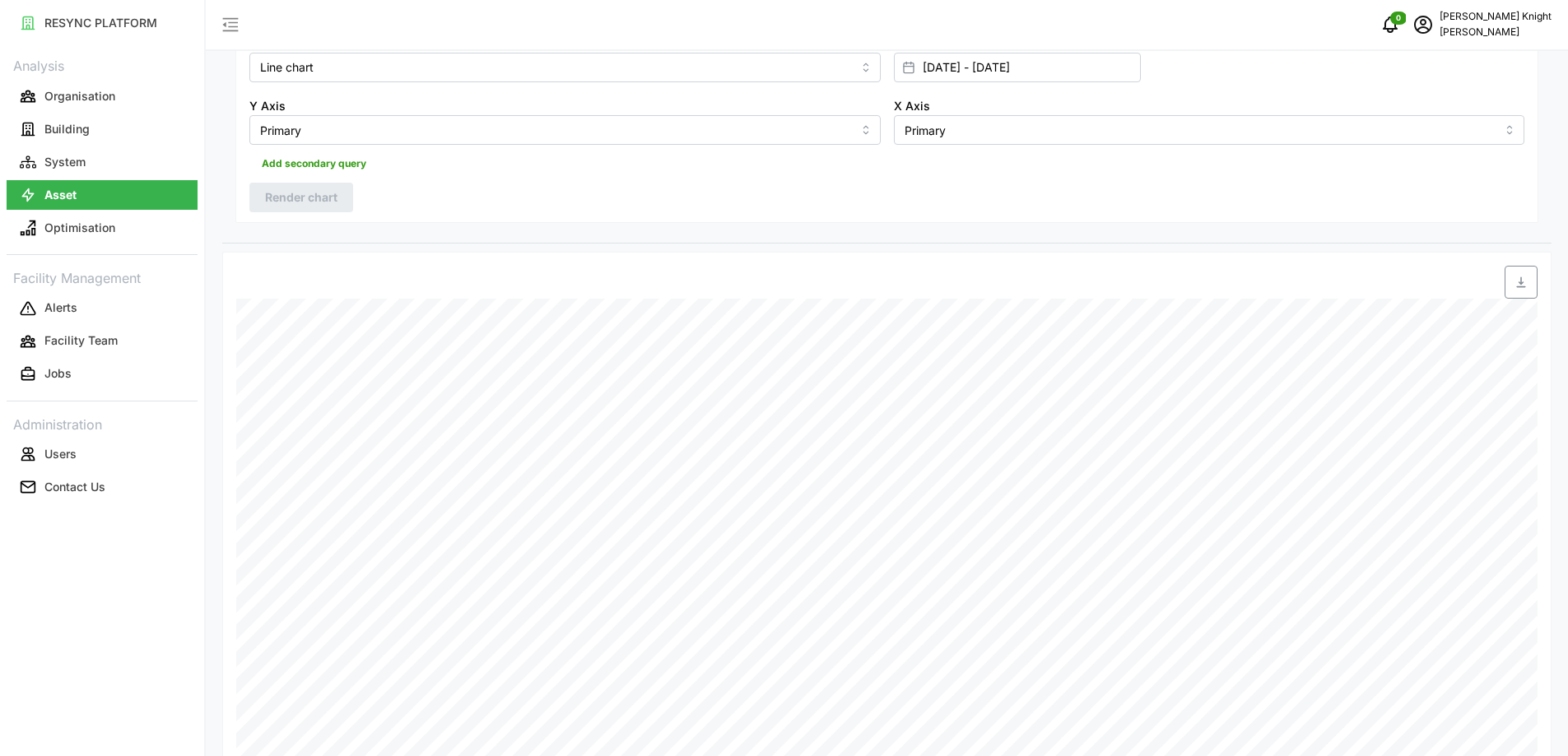
click at [745, 163] on div "Add secondary query" at bounding box center [886, 160] width 1275 height 31
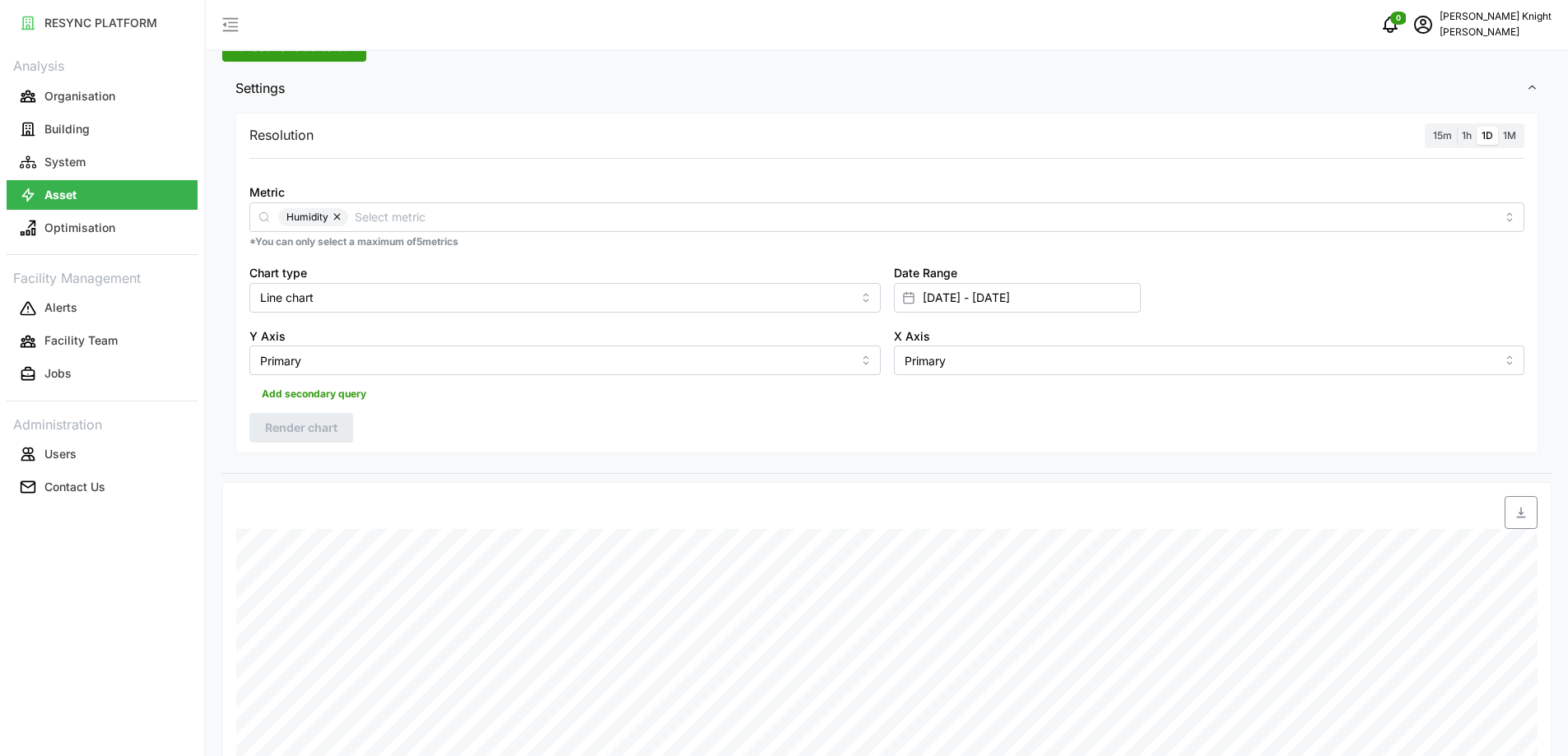
scroll to position [81, 0]
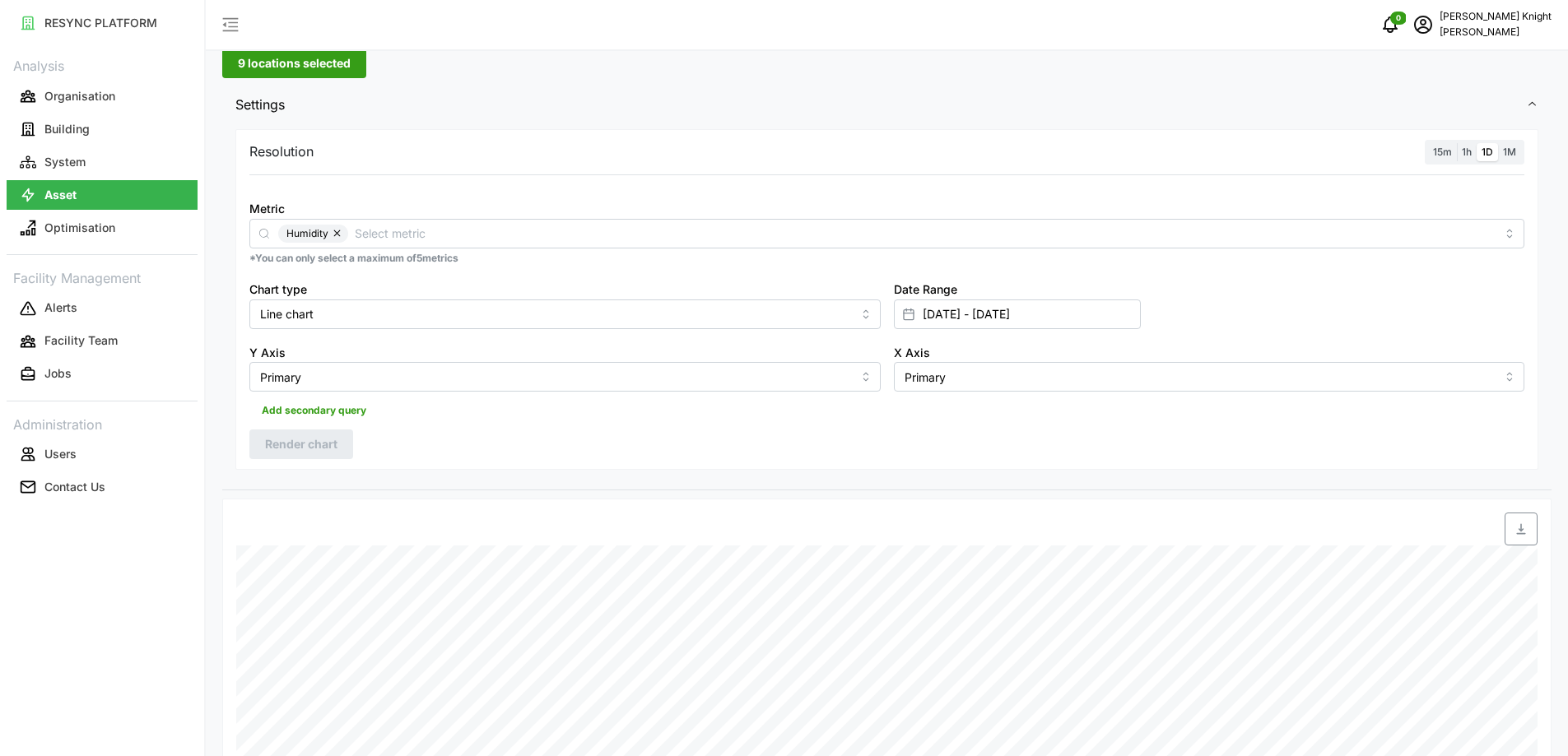
click at [1469, 152] on span "1h" at bounding box center [1466, 152] width 10 height 13
click at [1457, 143] on input "1h" at bounding box center [1457, 143] width 0 height 0
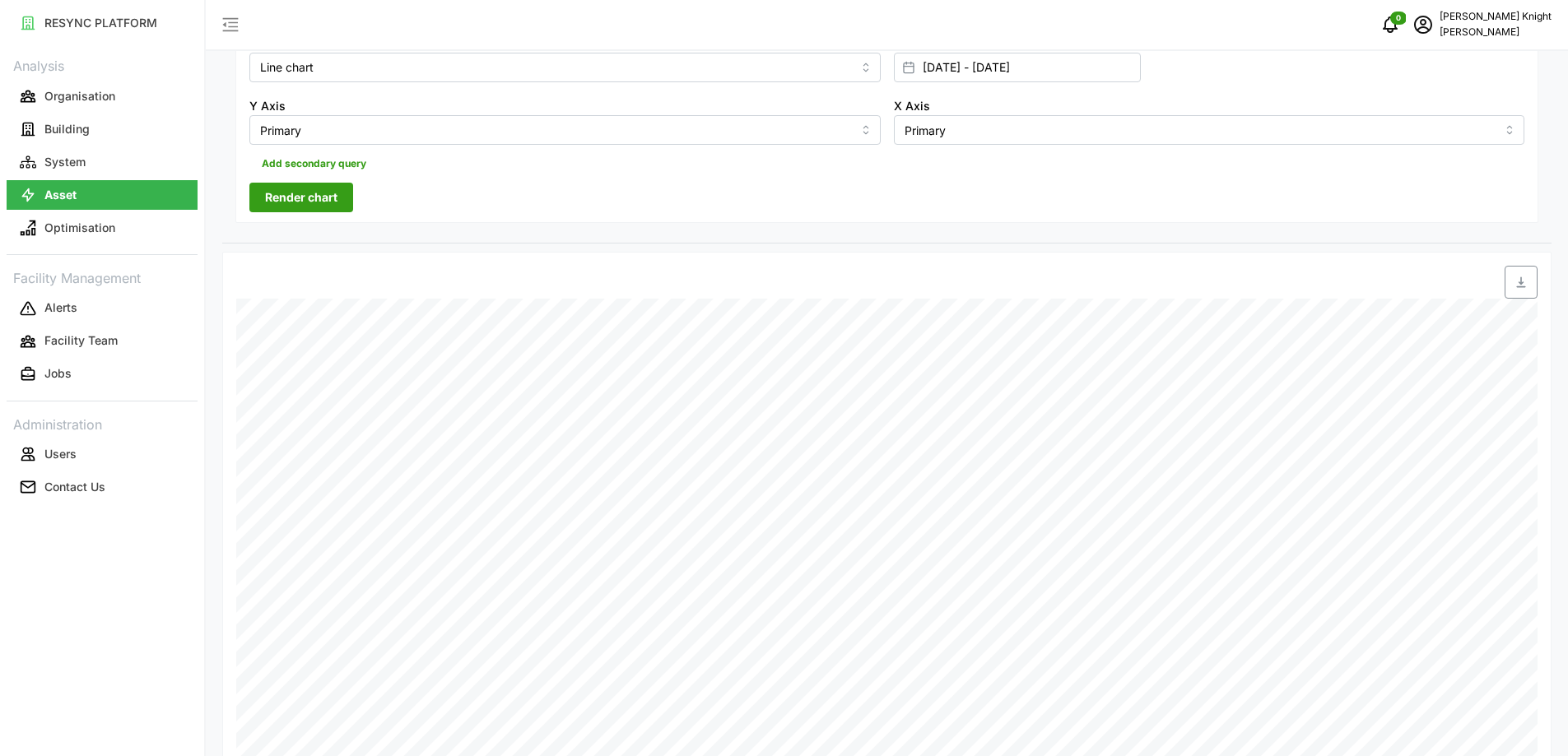
click at [301, 183] on div "Resolution 15m 1h 1D 1M Metric Humidity *You can only select a maximum of 5 met…" at bounding box center [886, 53] width 1302 height 342
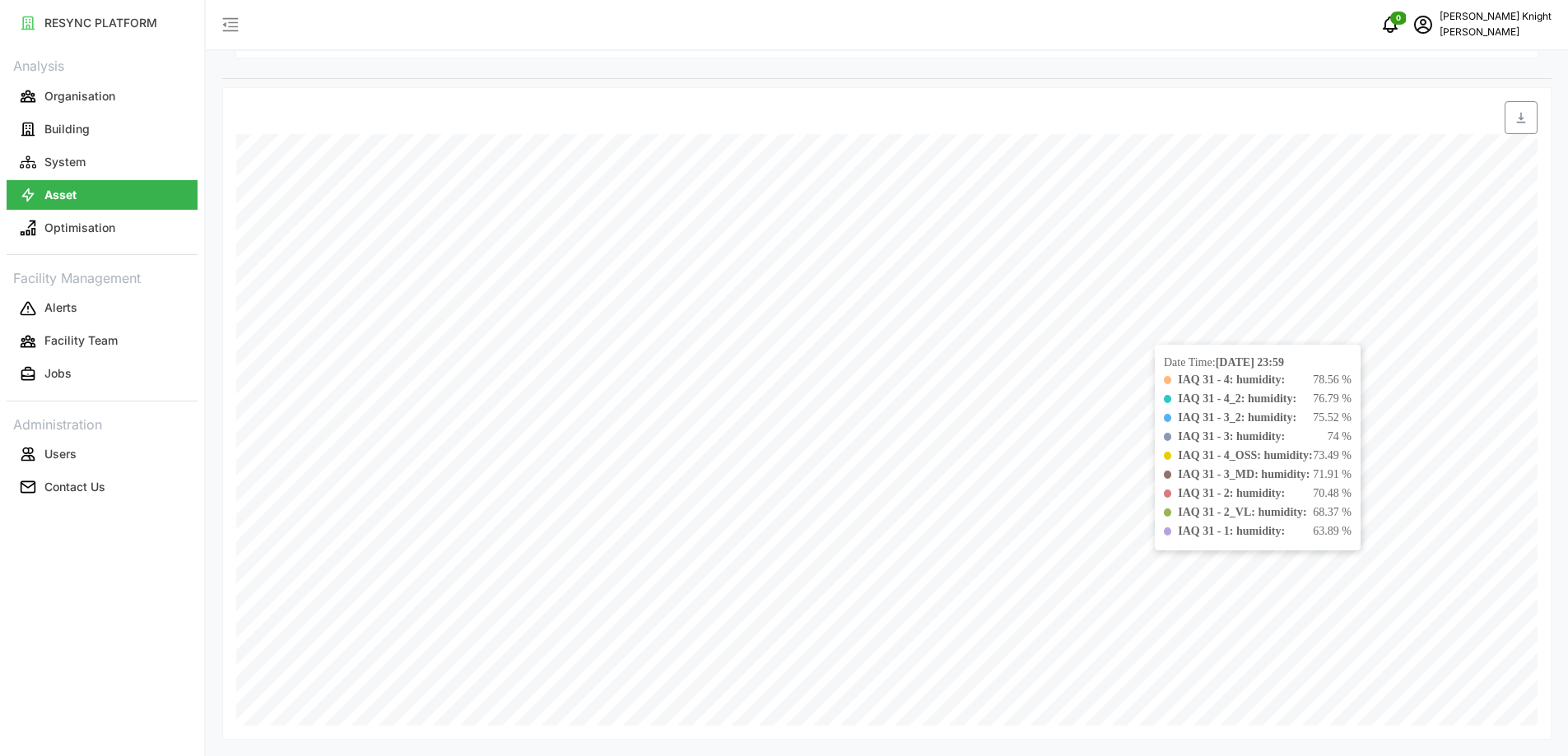
scroll to position [81, 0]
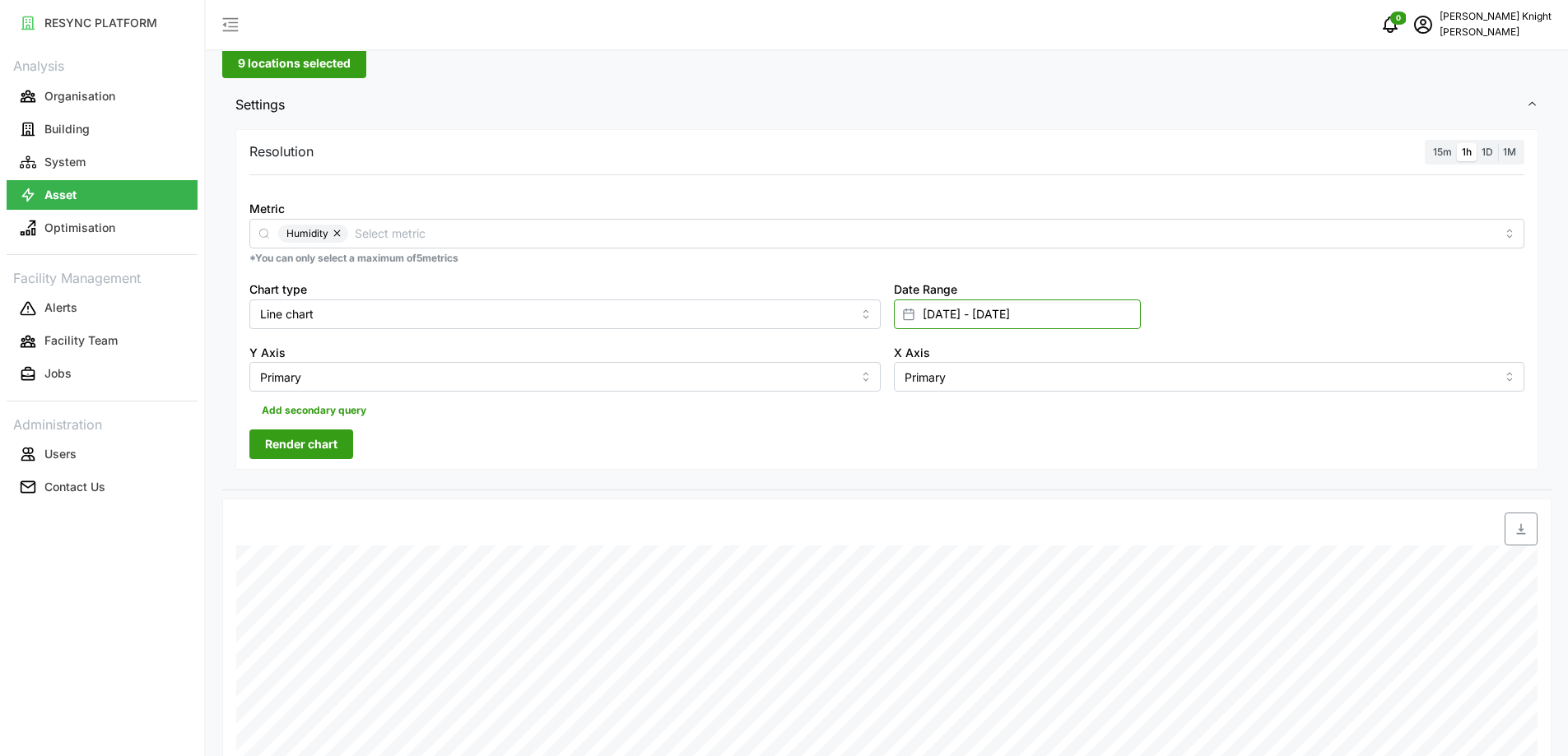
click at [1050, 301] on input "[DATE] - [DATE]" at bounding box center [1016, 314] width 247 height 30
click at [1022, 537] on button "14" at bounding box center [1020, 539] width 30 height 30
type input "[DATE] - [DATE]"
type input "[DATE]"
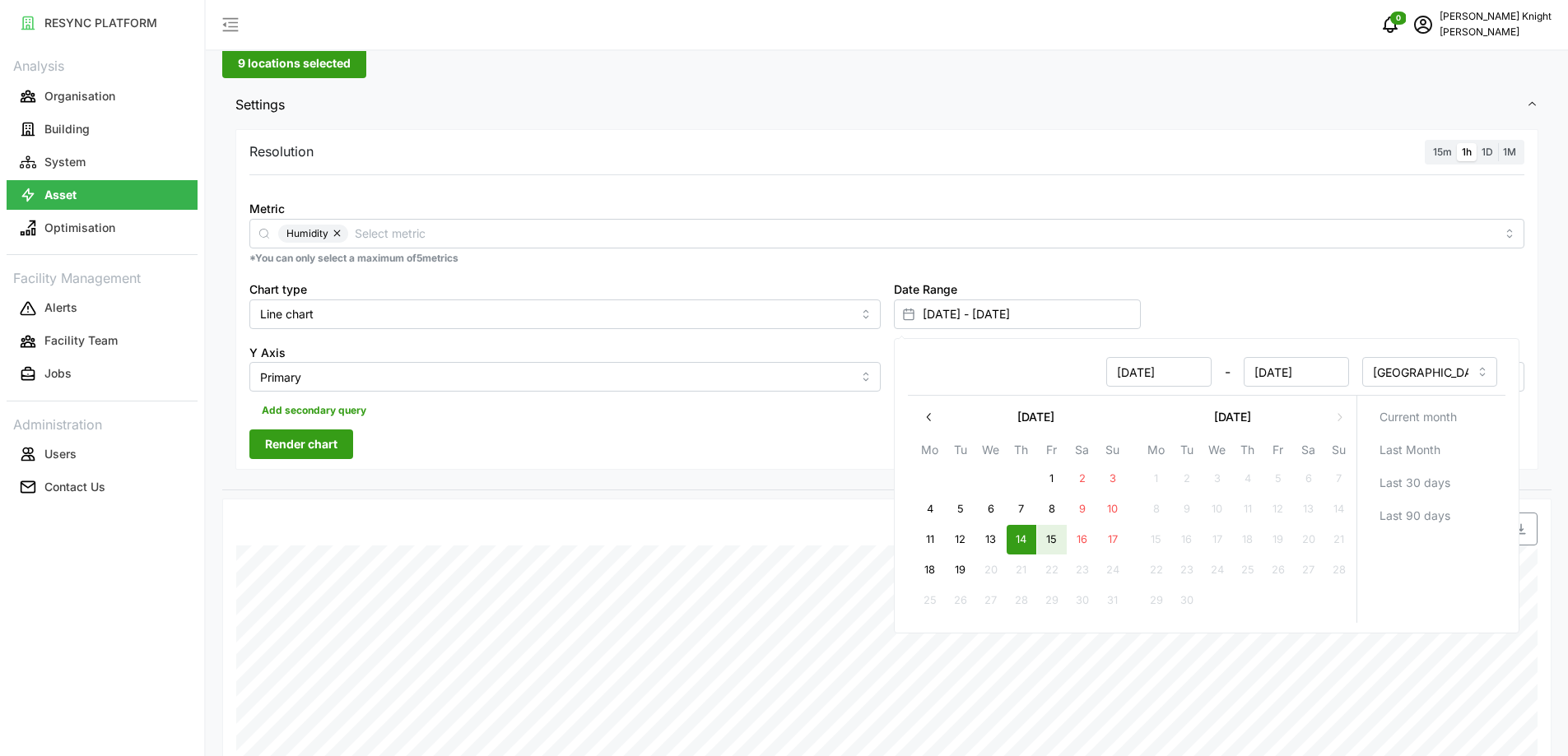
click at [1058, 535] on button "15" at bounding box center [1050, 539] width 30 height 30
type input "[DATE] - [DATE]"
type input "[DATE]"
click at [1304, 274] on div "Date Range [DATE] - [DATE]" at bounding box center [1209, 304] width 644 height 64
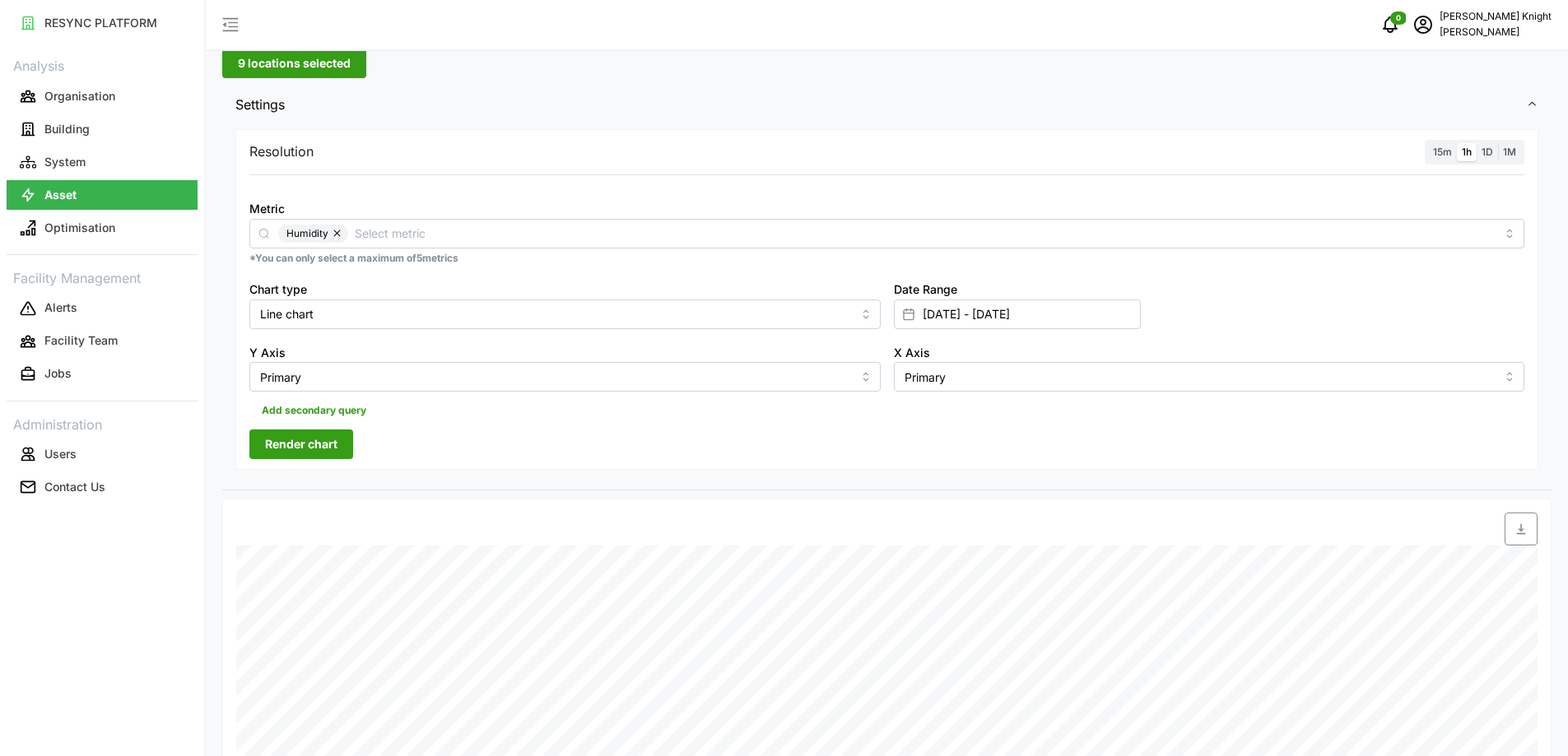
click at [301, 438] on span "Render chart" at bounding box center [301, 444] width 73 height 28
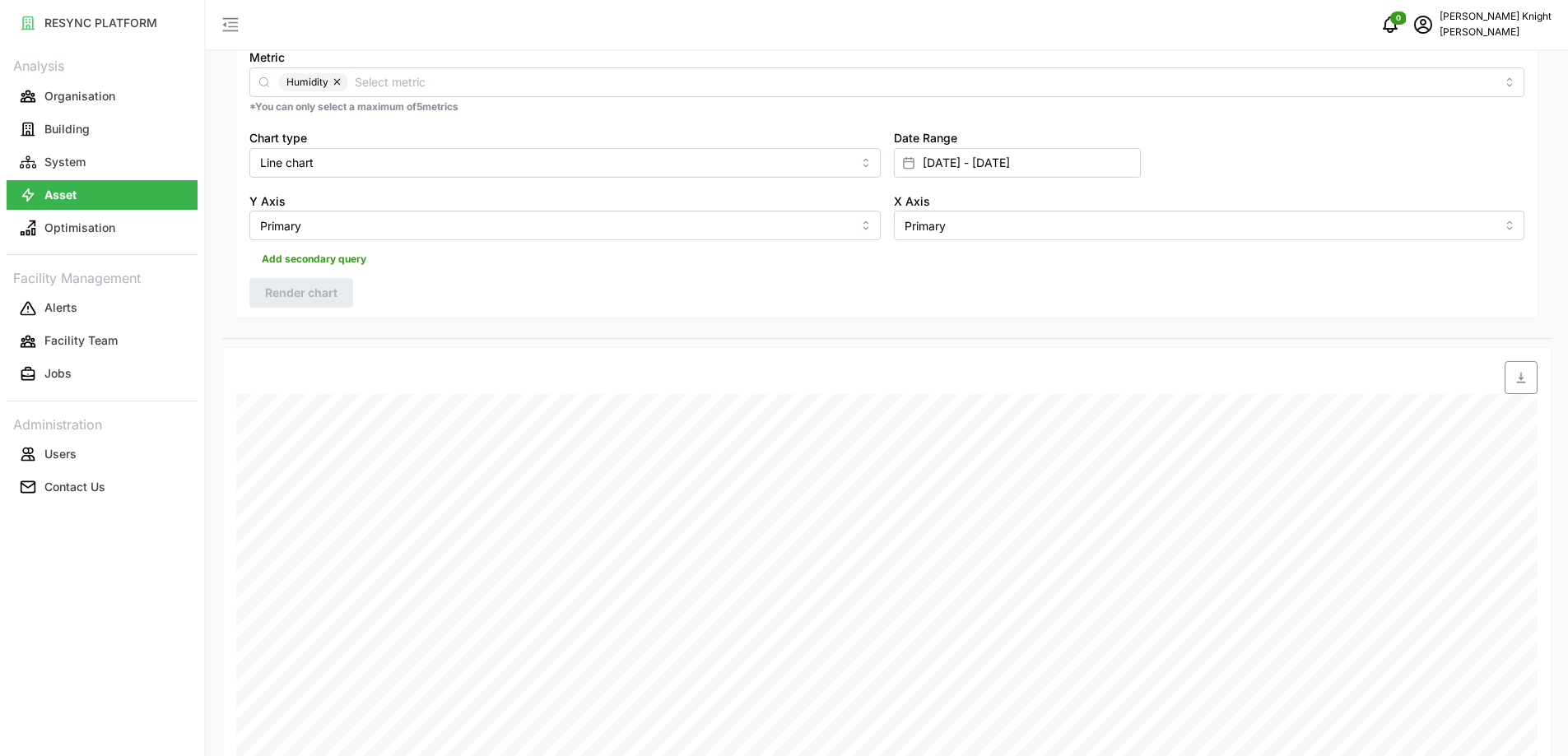
scroll to position [492, 0]
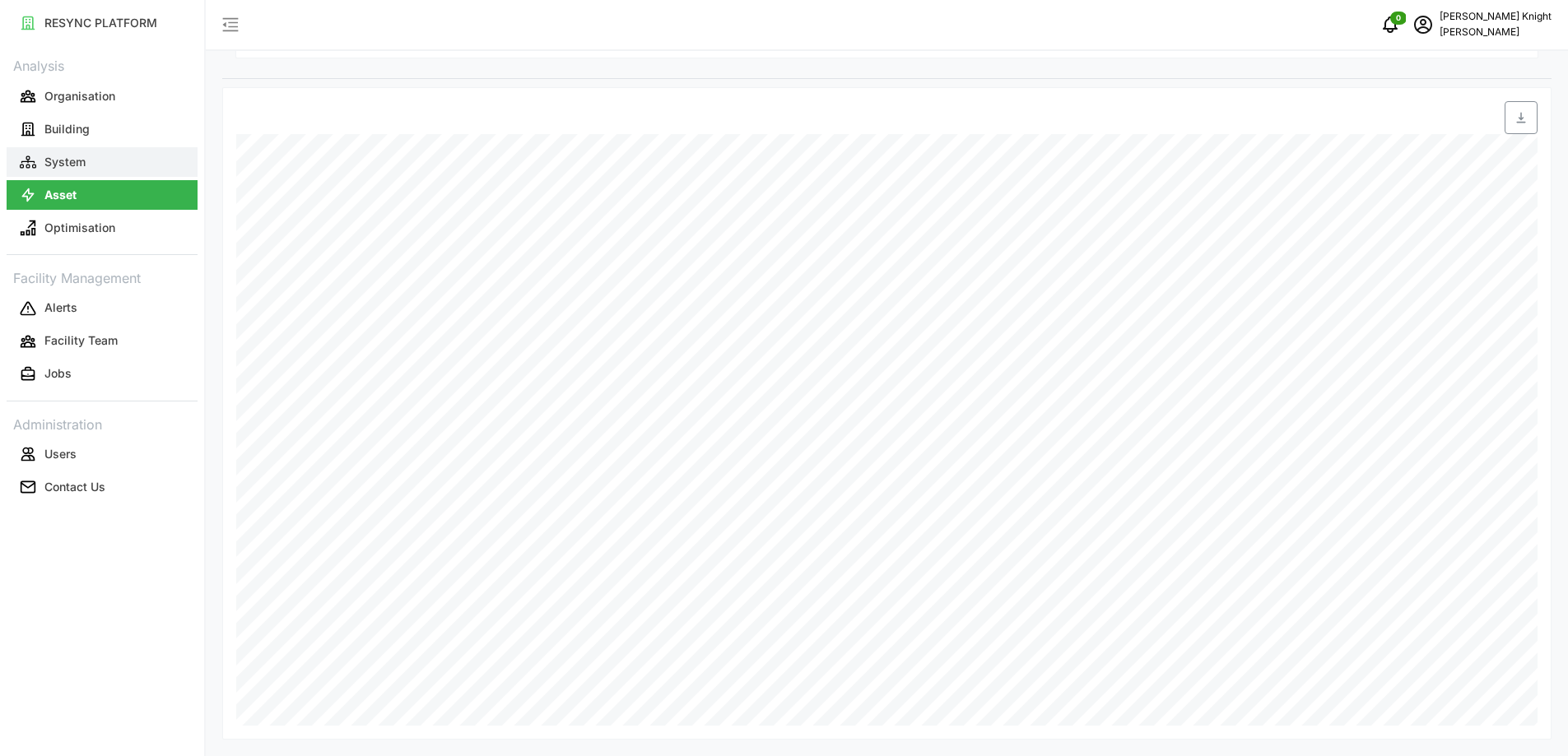
click at [86, 148] on button "System" at bounding box center [101, 161] width 191 height 30
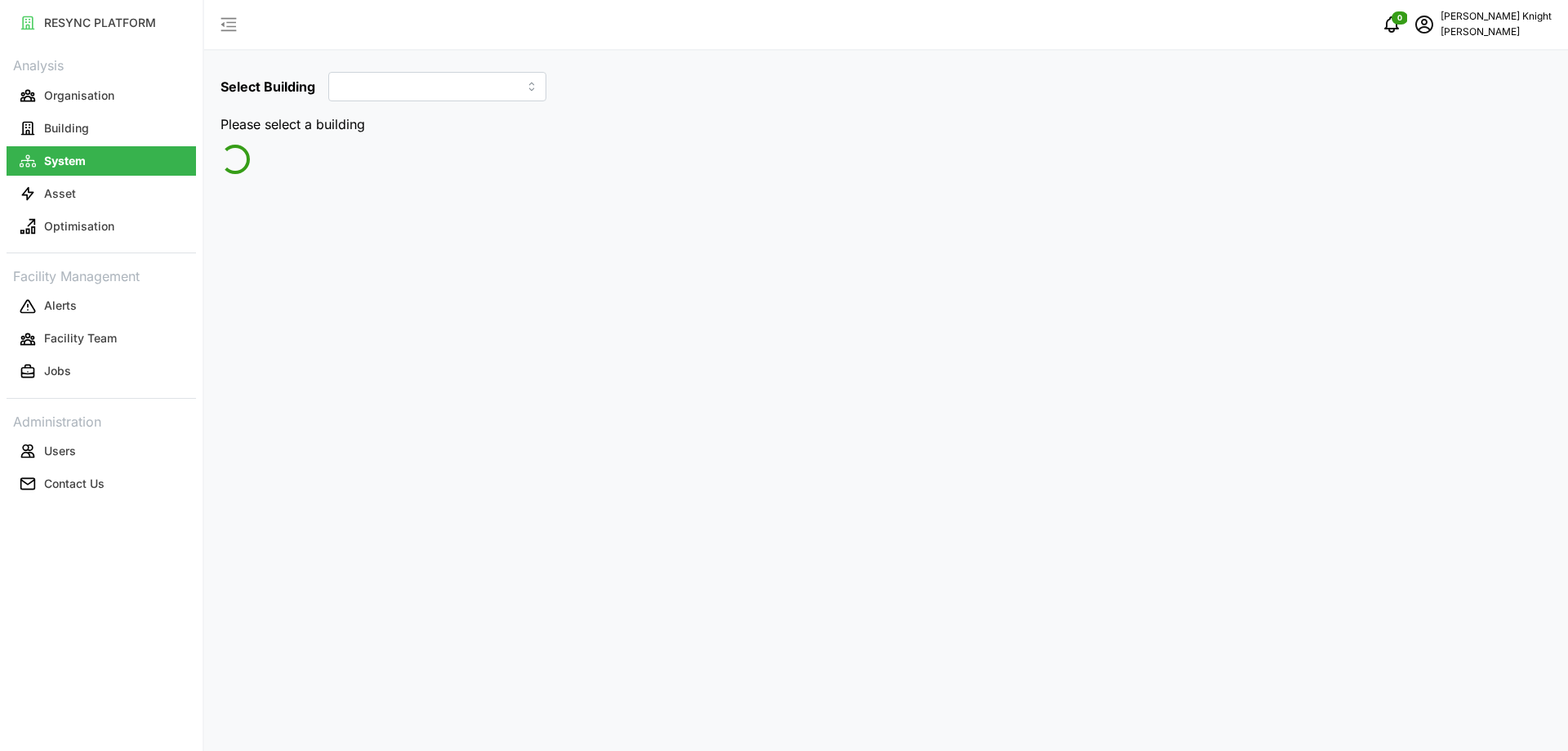
type input "The 9th Tower A"
click at [93, 120] on button "Building" at bounding box center [101, 128] width 190 height 29
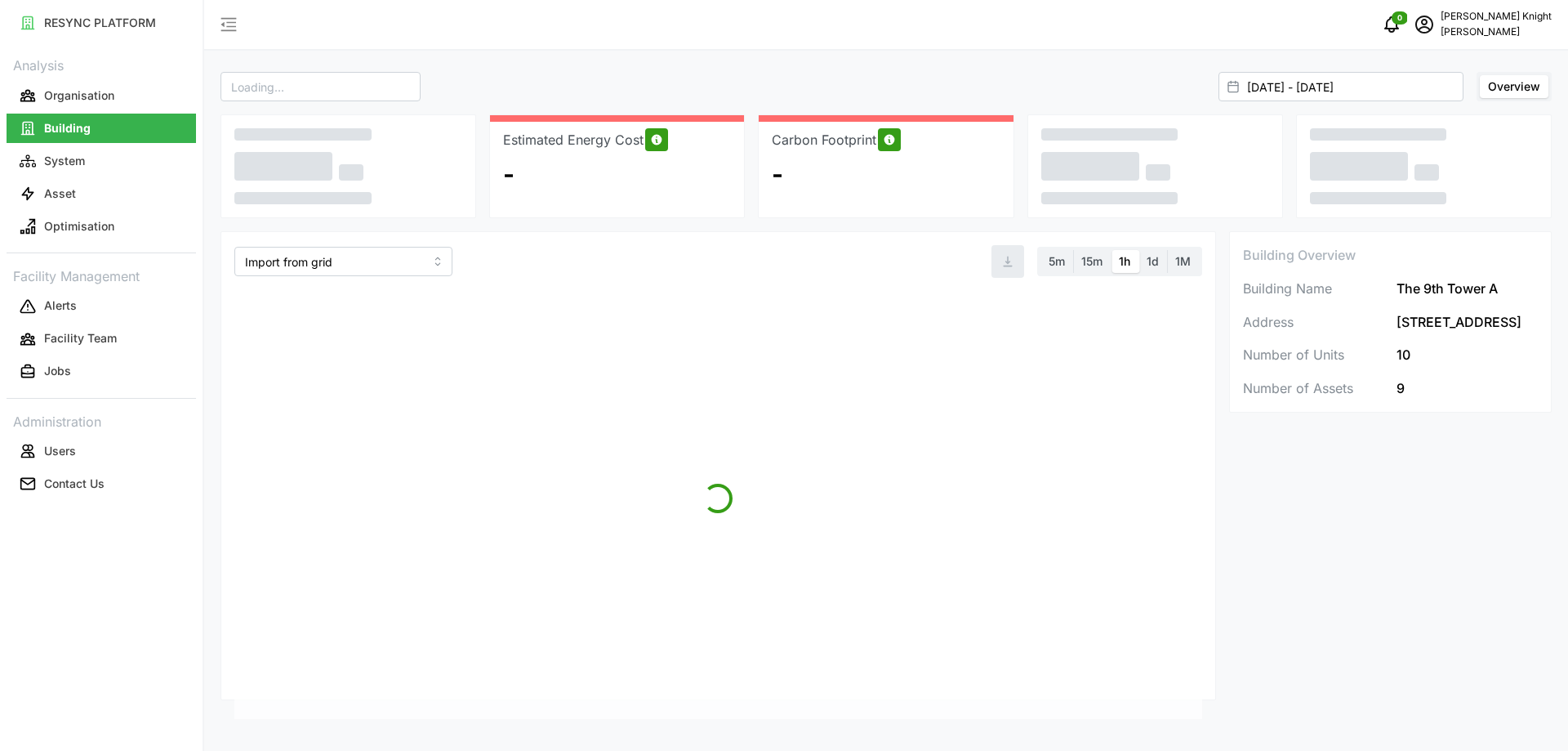
type input "The 9th Tower A"
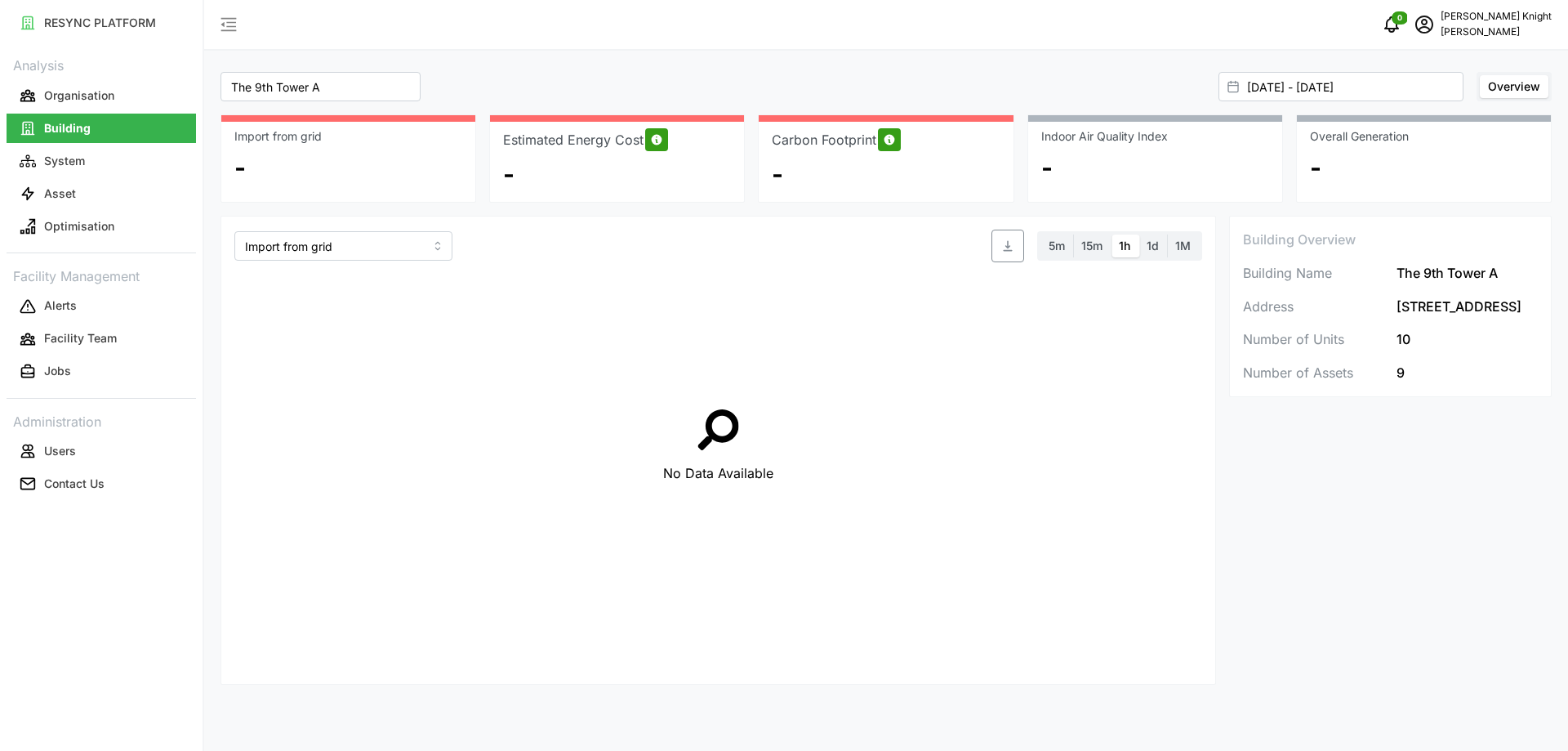
click at [1527, 86] on span "Overview" at bounding box center [1514, 86] width 53 height 14
click at [1480, 75] on input "Overview" at bounding box center [1480, 75] width 0 height 0
click at [1502, 99] on div "Overview" at bounding box center [1515, 86] width 75 height 29
click at [1498, 84] on span "Overview" at bounding box center [1514, 86] width 53 height 14
click at [1480, 75] on input "Overview" at bounding box center [1480, 75] width 0 height 0
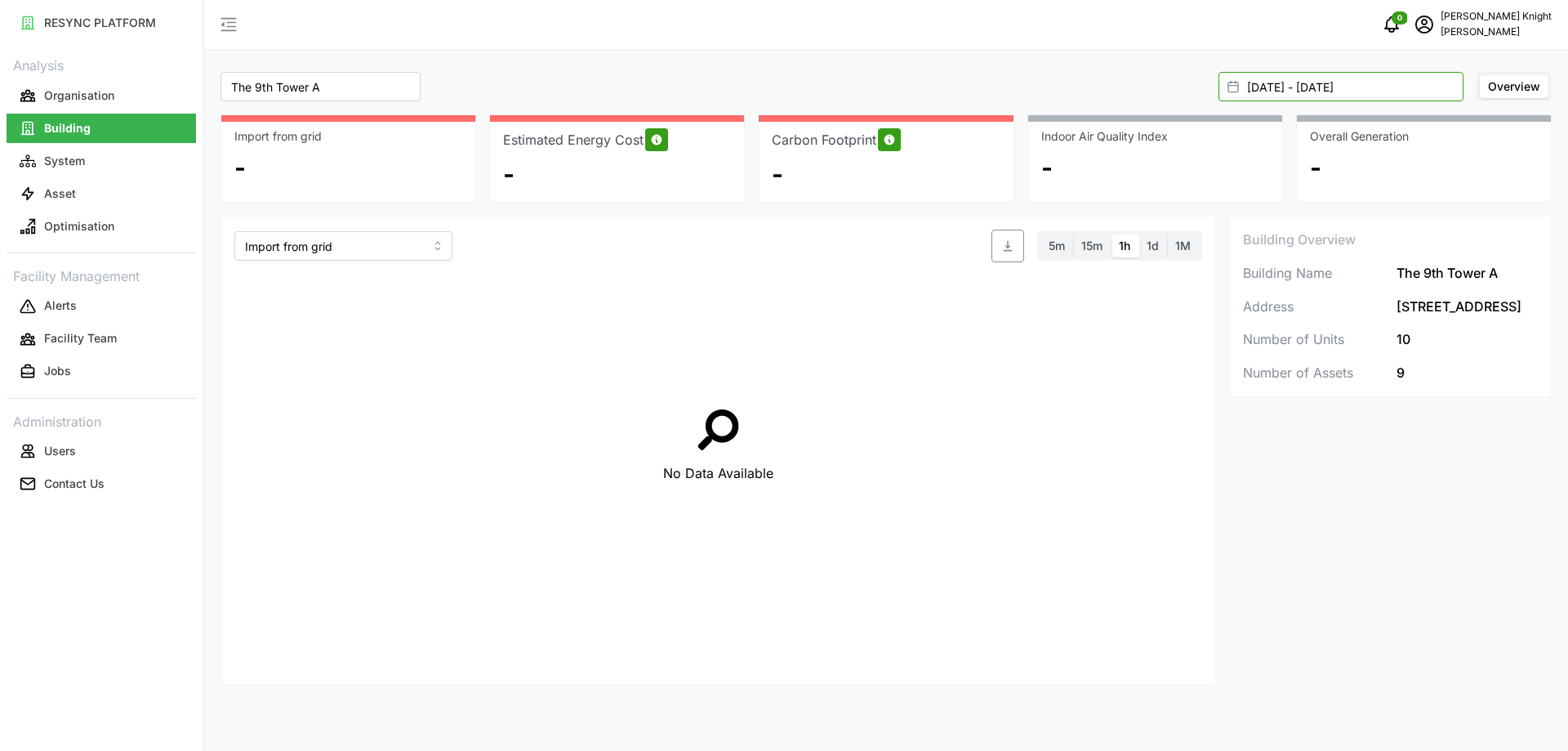
click at [1394, 90] on input "[DATE] - [DATE]" at bounding box center [1341, 86] width 245 height 29
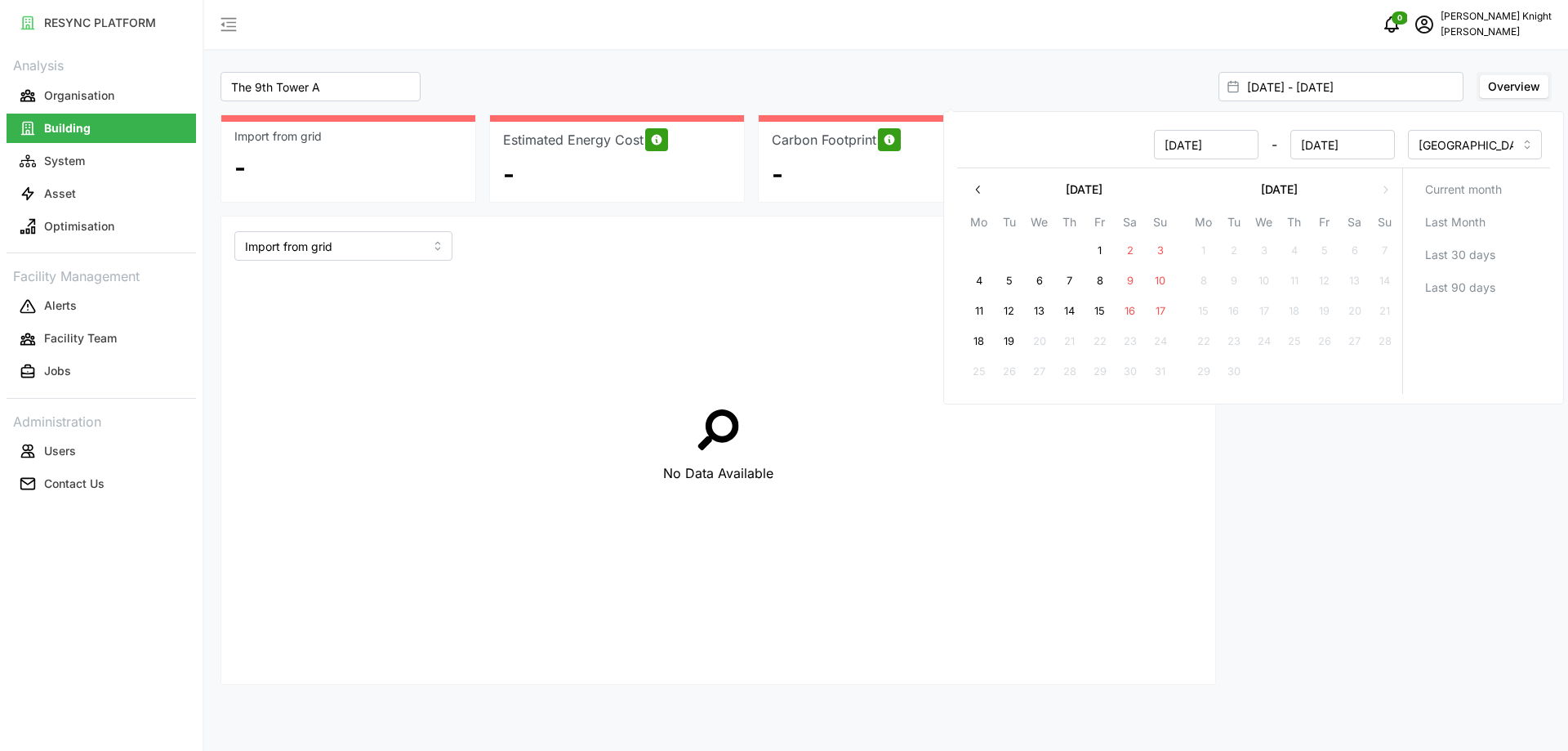
click at [1093, 239] on button "1" at bounding box center [1100, 250] width 29 height 29
type input "[DATE] - [DATE]"
type input "[DATE]"
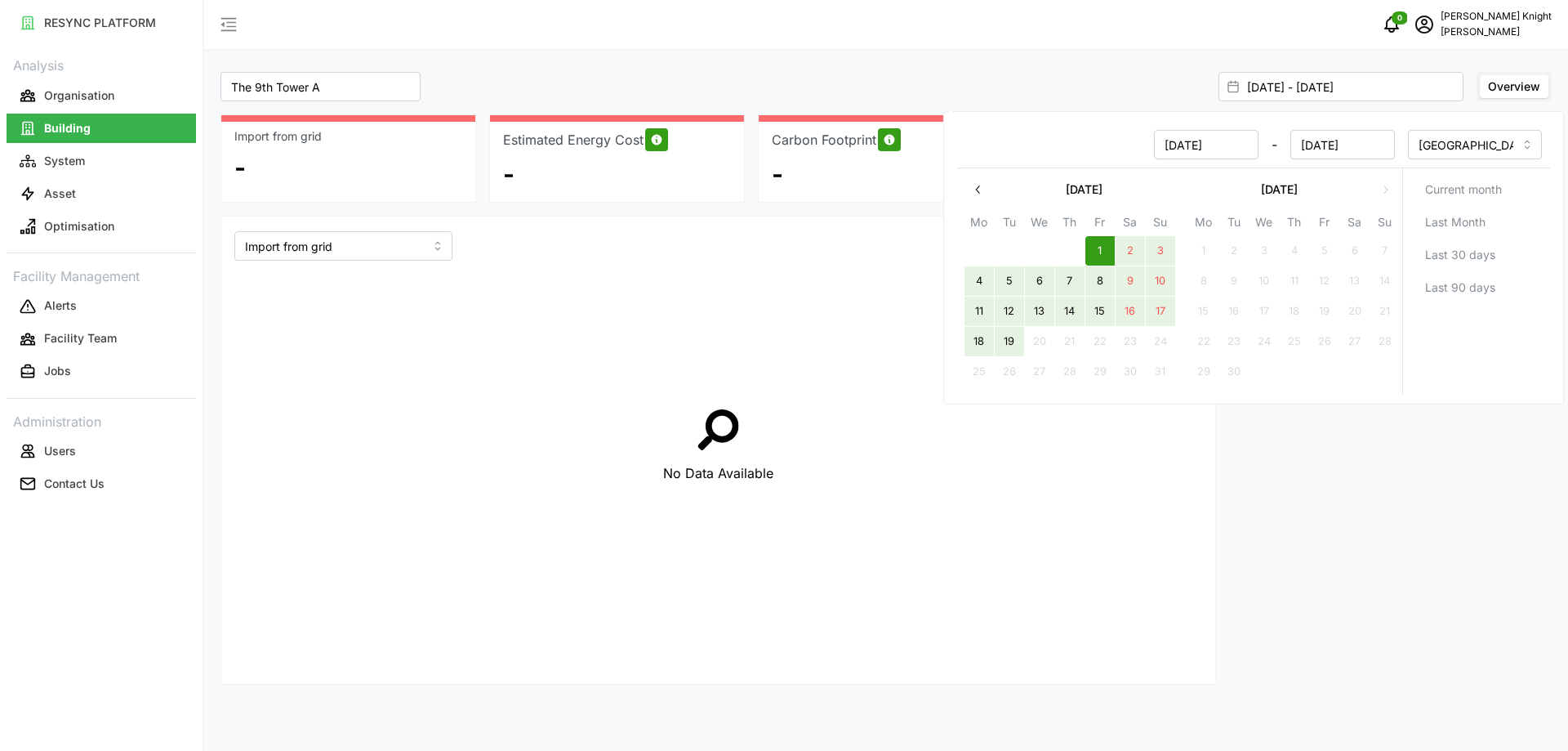
click at [1017, 331] on button "19" at bounding box center [1009, 341] width 29 height 29
type input "[DATE] - [DATE]"
type input "[DATE]"
click at [1077, 42] on div "0 [PERSON_NAME] [PERSON_NAME]" at bounding box center [886, 25] width 1364 height 51
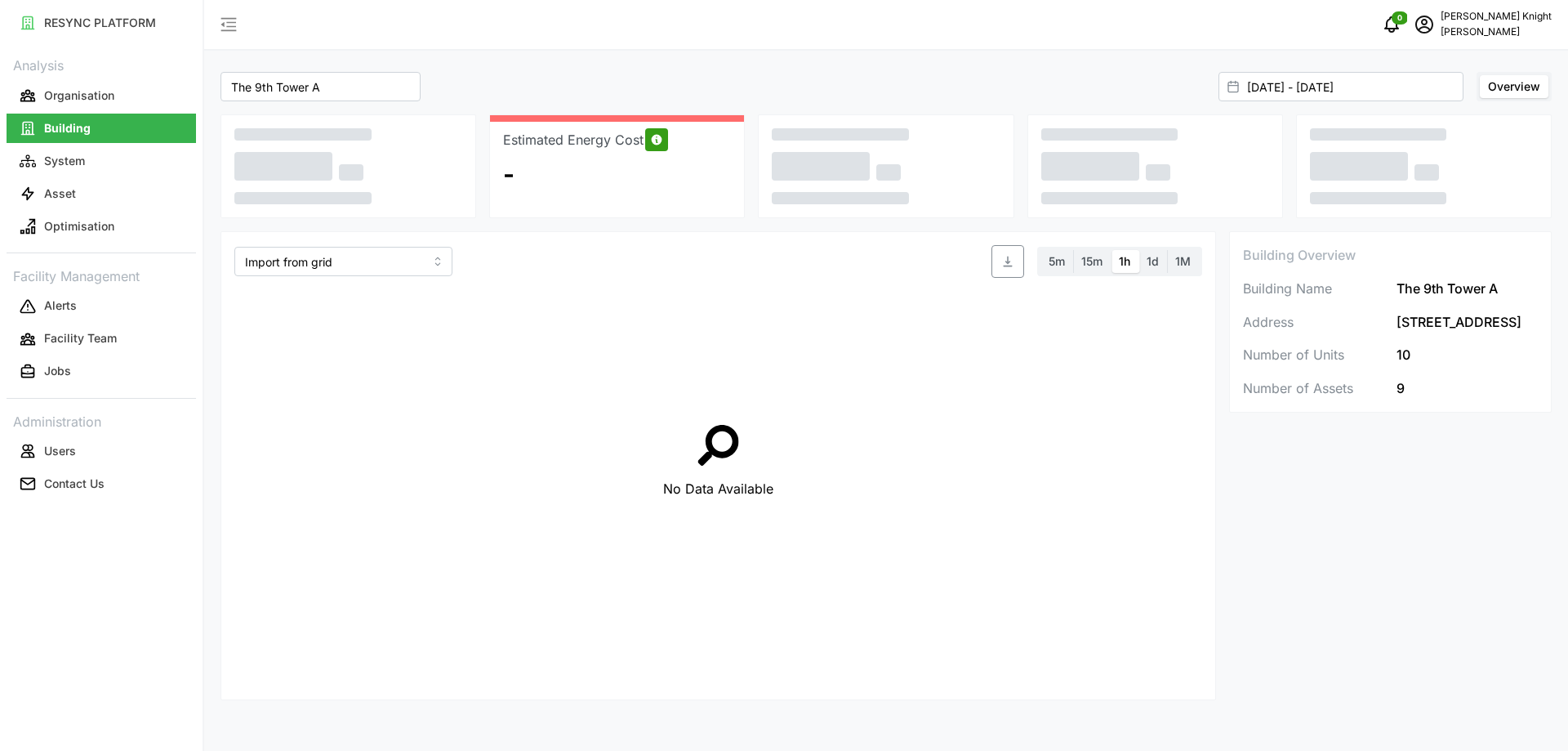
click at [1543, 78] on label "Overview" at bounding box center [1514, 86] width 69 height 23
click at [1480, 75] on input "Overview" at bounding box center [1480, 75] width 0 height 0
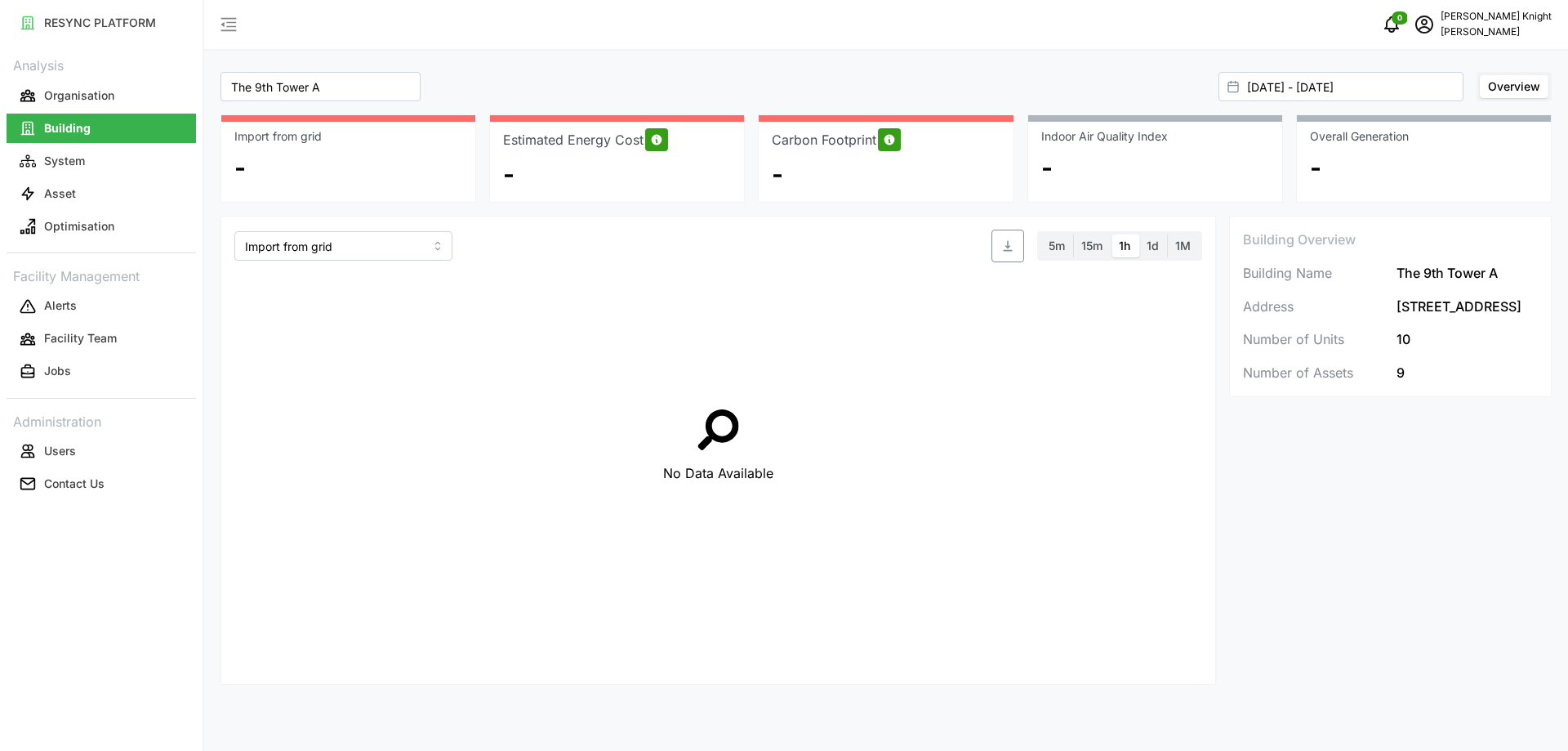
click at [1190, 240] on span "1M" at bounding box center [1182, 246] width 15 height 14
click at [1167, 234] on input "1M" at bounding box center [1167, 234] width 0 height 0
click at [969, 161] on div "-" at bounding box center [886, 174] width 228 height 29
click at [116, 92] on button "Organisation" at bounding box center [101, 95] width 190 height 29
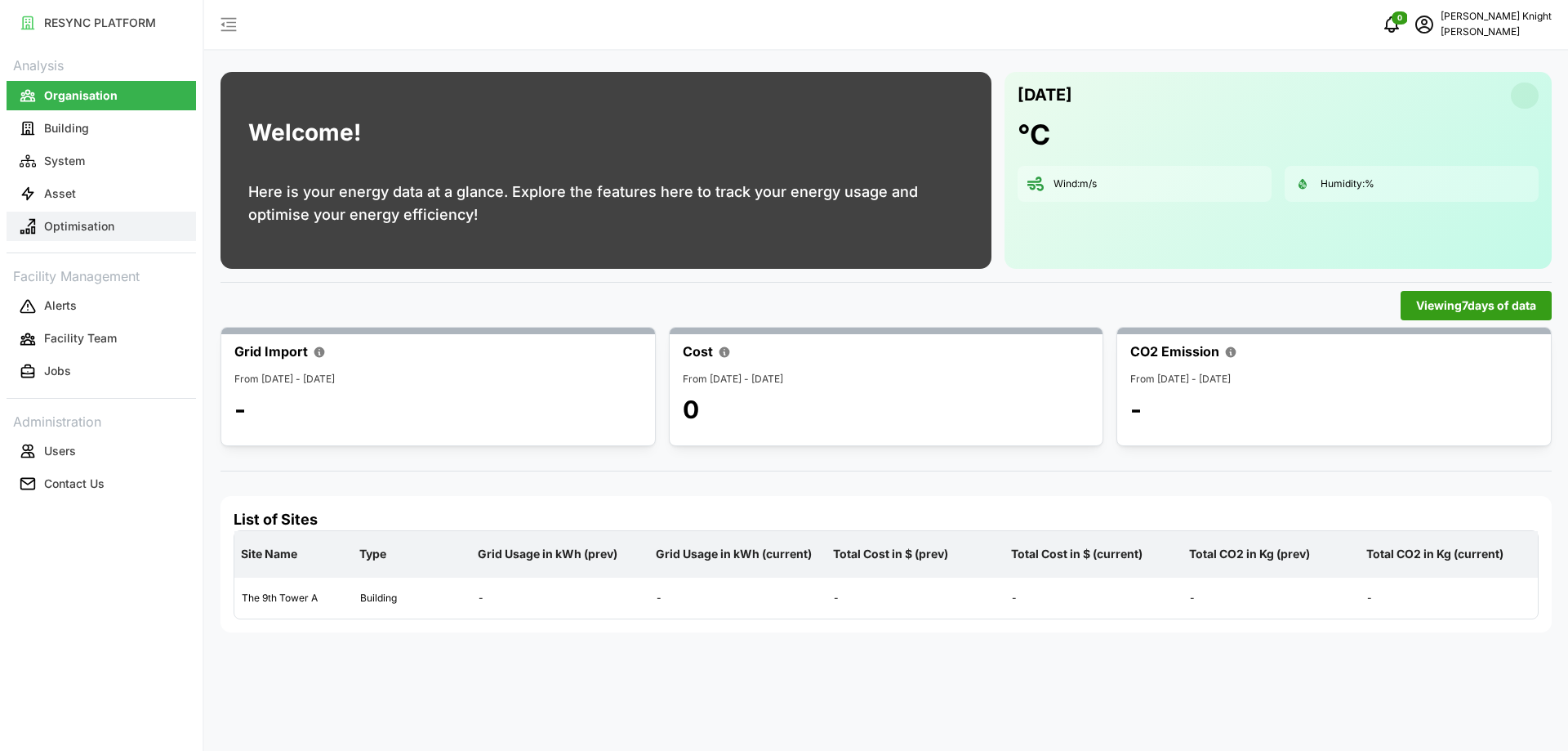
click at [146, 222] on button "Optimisation" at bounding box center [101, 226] width 190 height 29
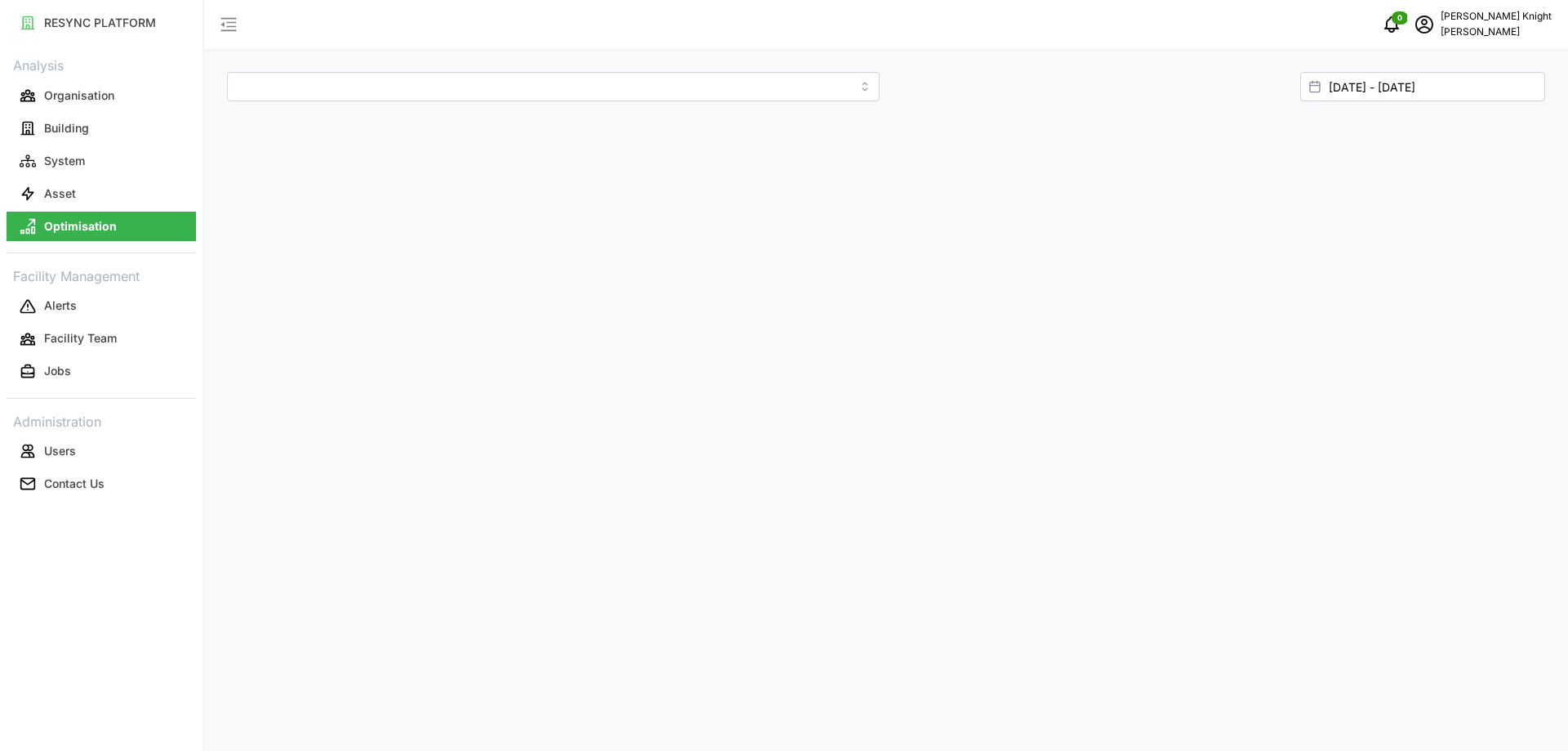
type input "The 9th Tower A"
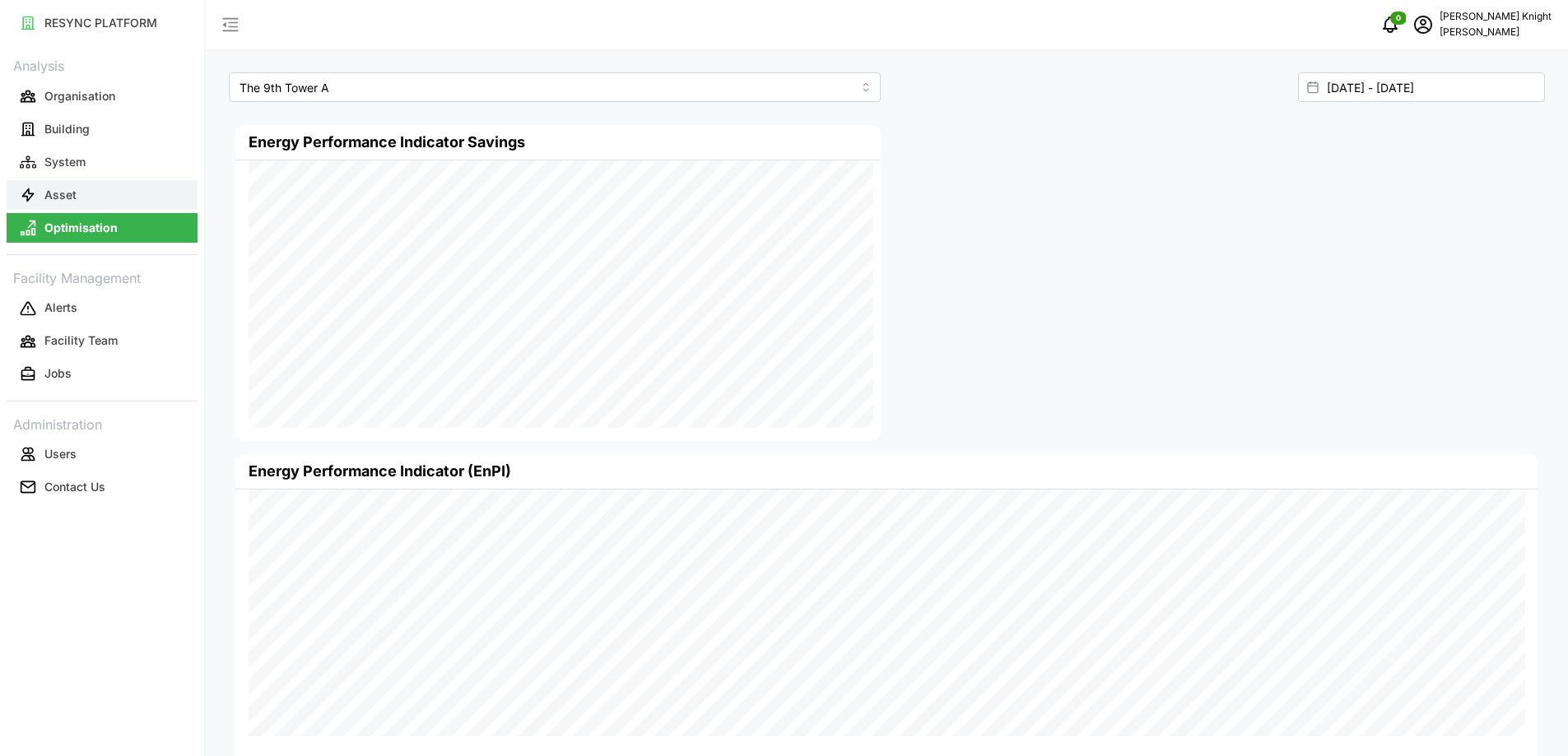
click at [87, 196] on button "Asset" at bounding box center [101, 195] width 191 height 30
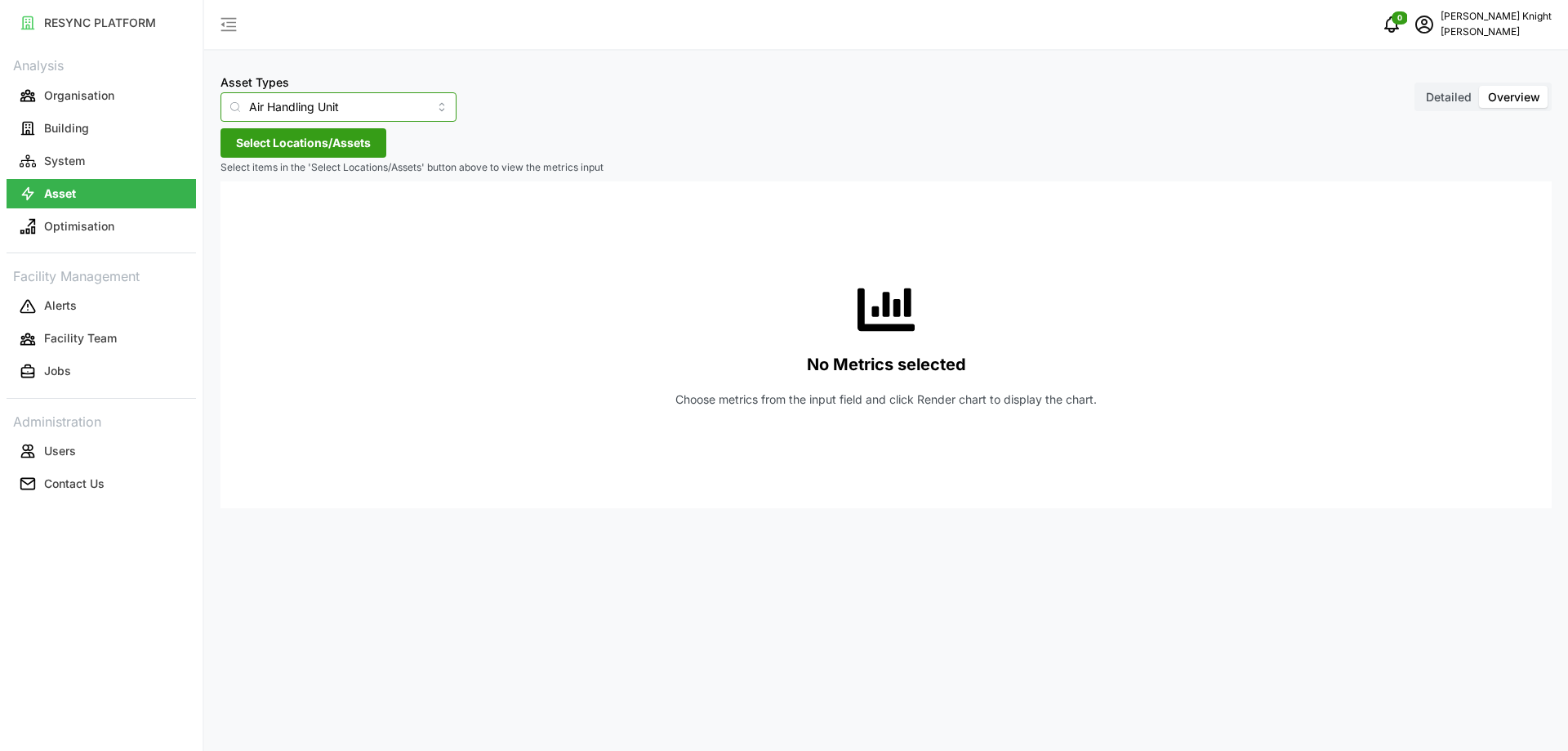
click at [331, 107] on input "Air Handling Unit" at bounding box center [338, 107] width 236 height 29
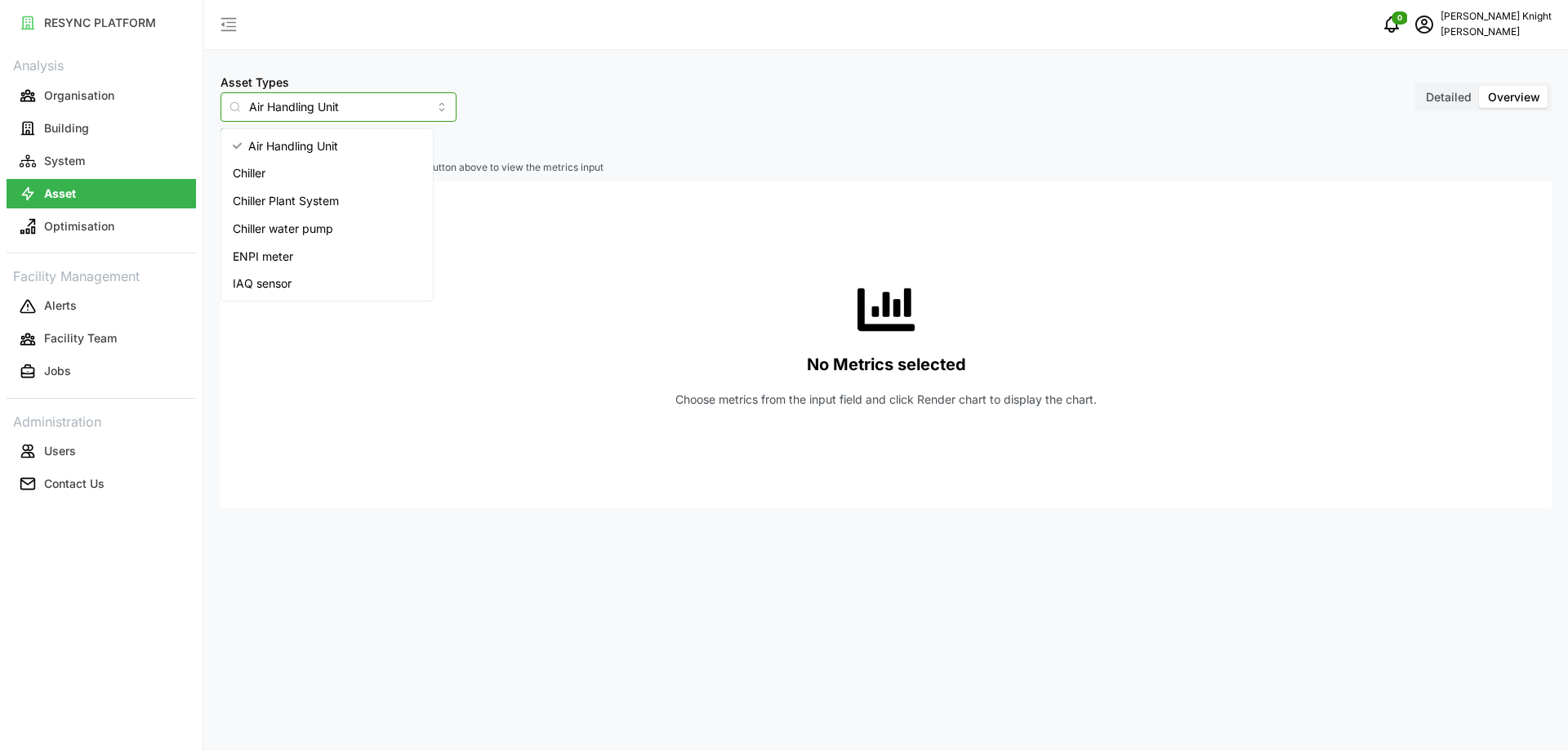
click at [308, 281] on div "IAQ sensor" at bounding box center [327, 283] width 205 height 28
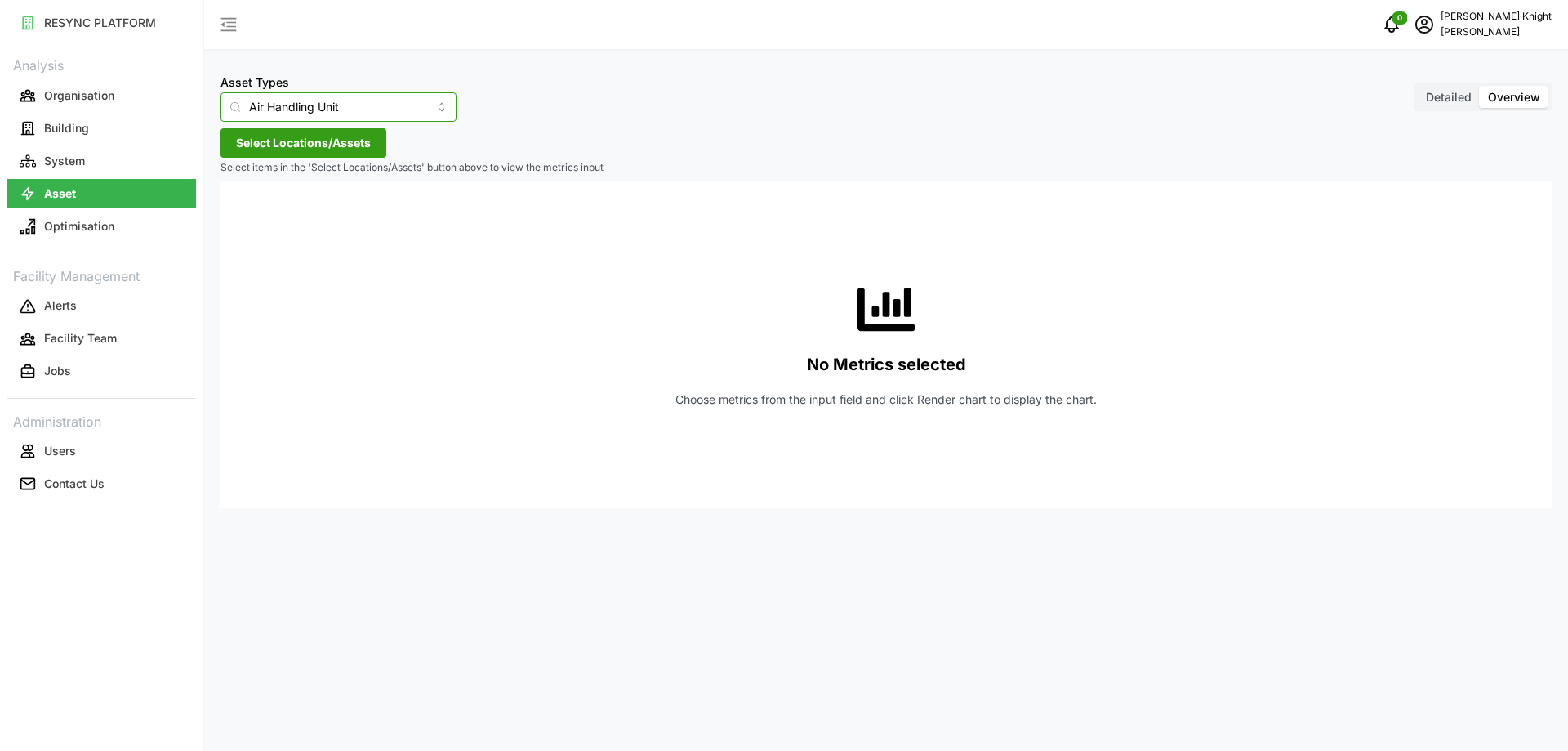
type input "IAQ sensor"
click at [345, 135] on span "Select Locations/Assets" at bounding box center [303, 143] width 134 height 28
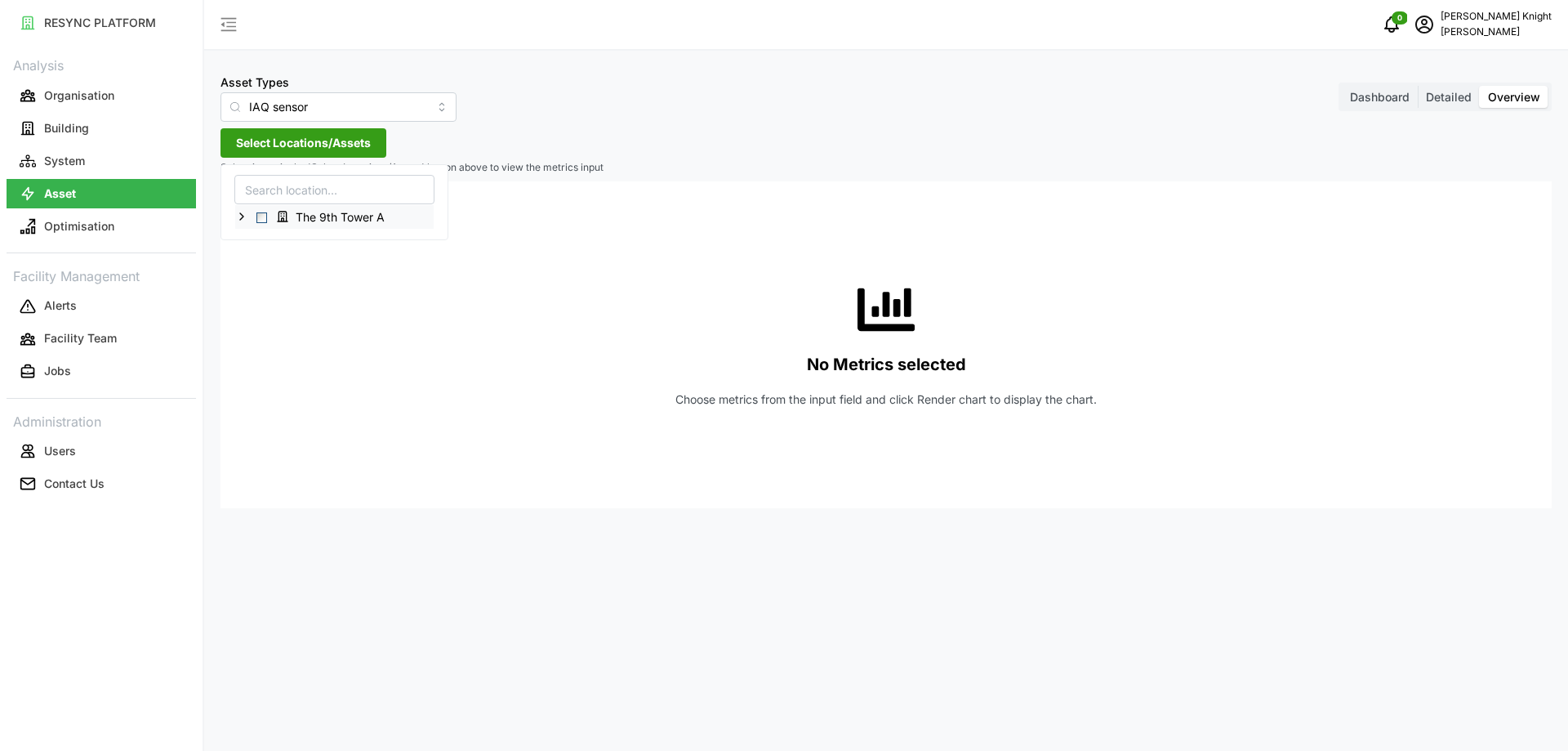
click at [388, 205] on div "The 9th Tower A" at bounding box center [334, 216] width 199 height 24
click at [368, 213] on span "The 9th Tower A" at bounding box center [340, 217] width 89 height 16
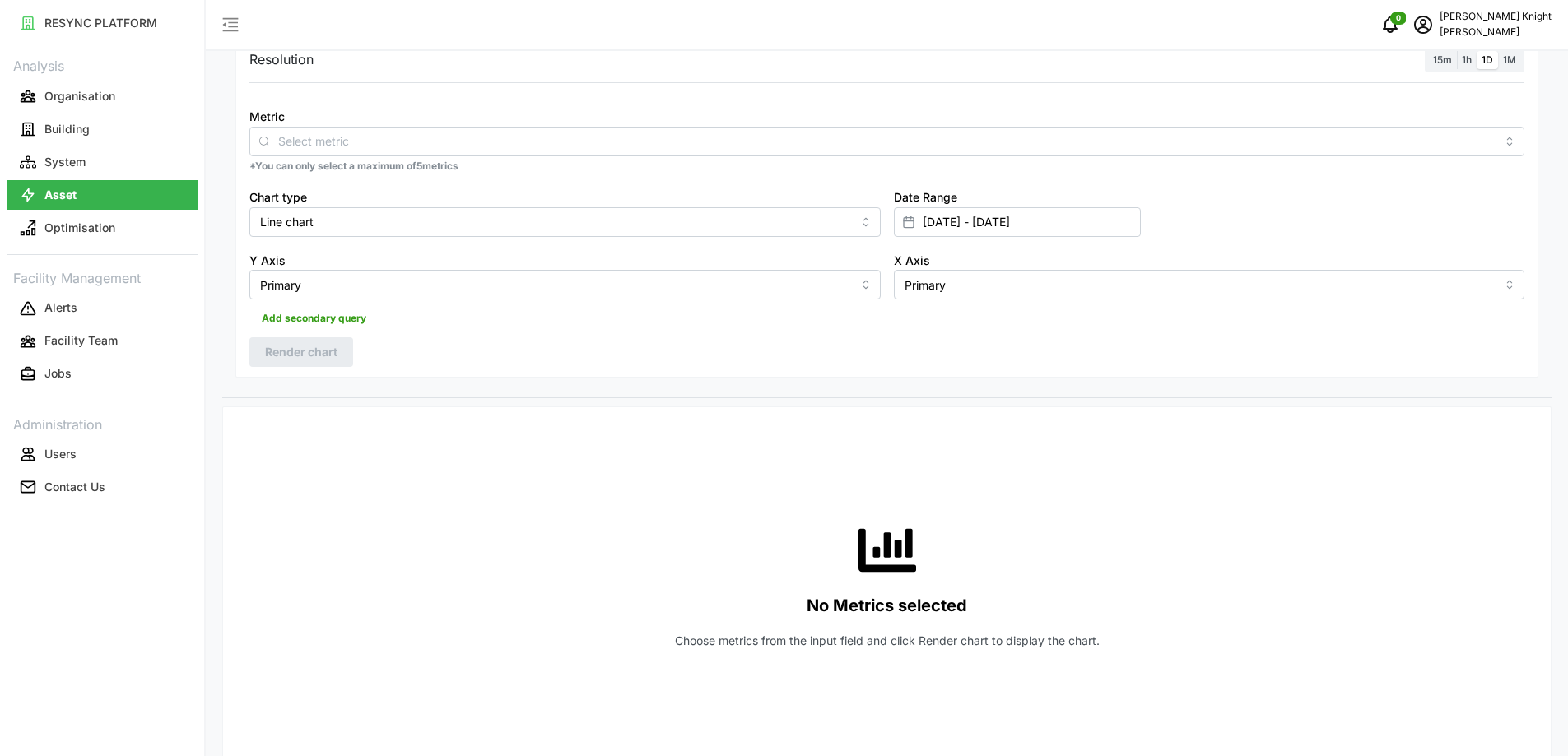
scroll to position [164, 0]
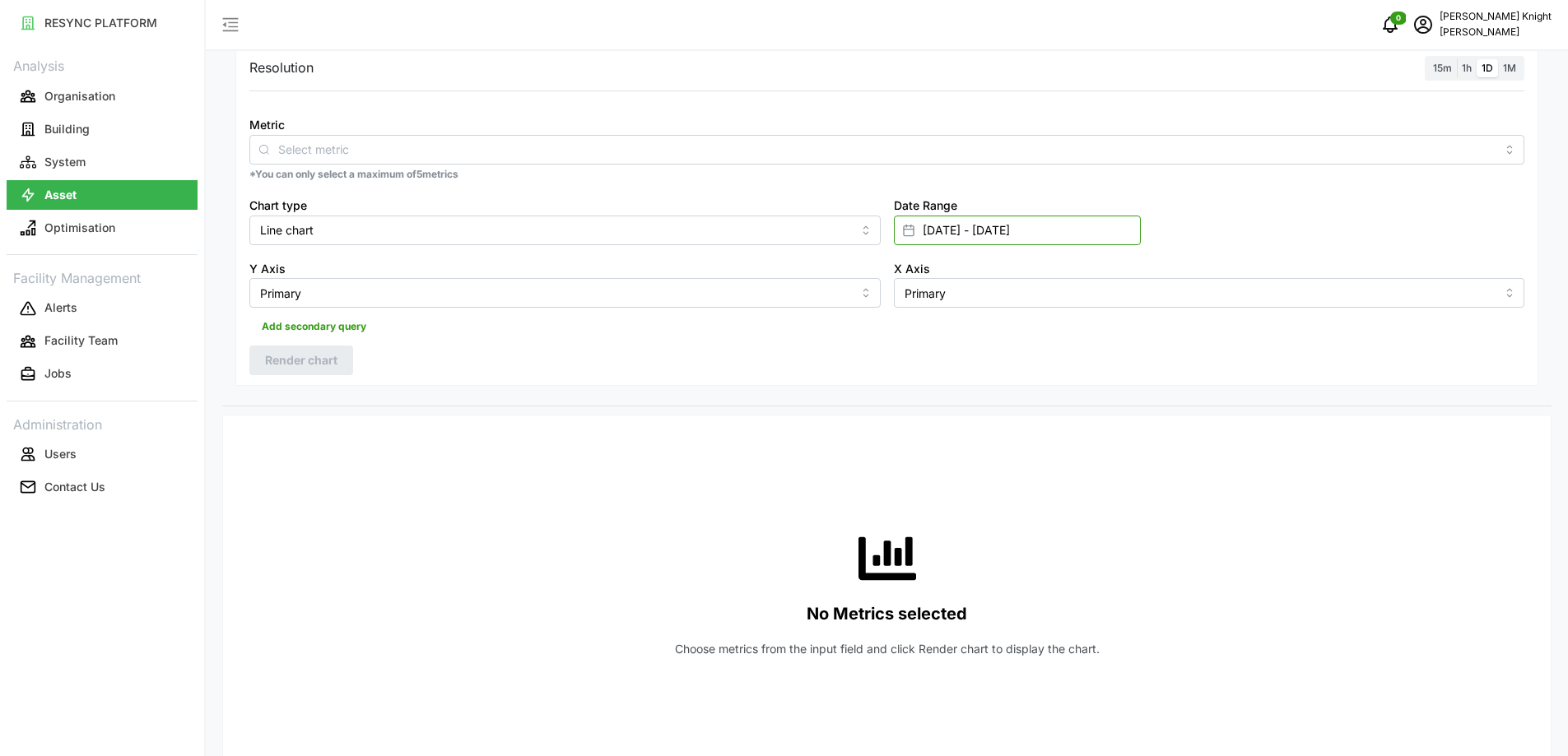
click at [1065, 233] on input "[DATE] - [DATE]" at bounding box center [1016, 230] width 247 height 30
click at [924, 486] on button "18" at bounding box center [928, 486] width 30 height 30
type input "[DATE] - [DATE]"
type input "[DATE]"
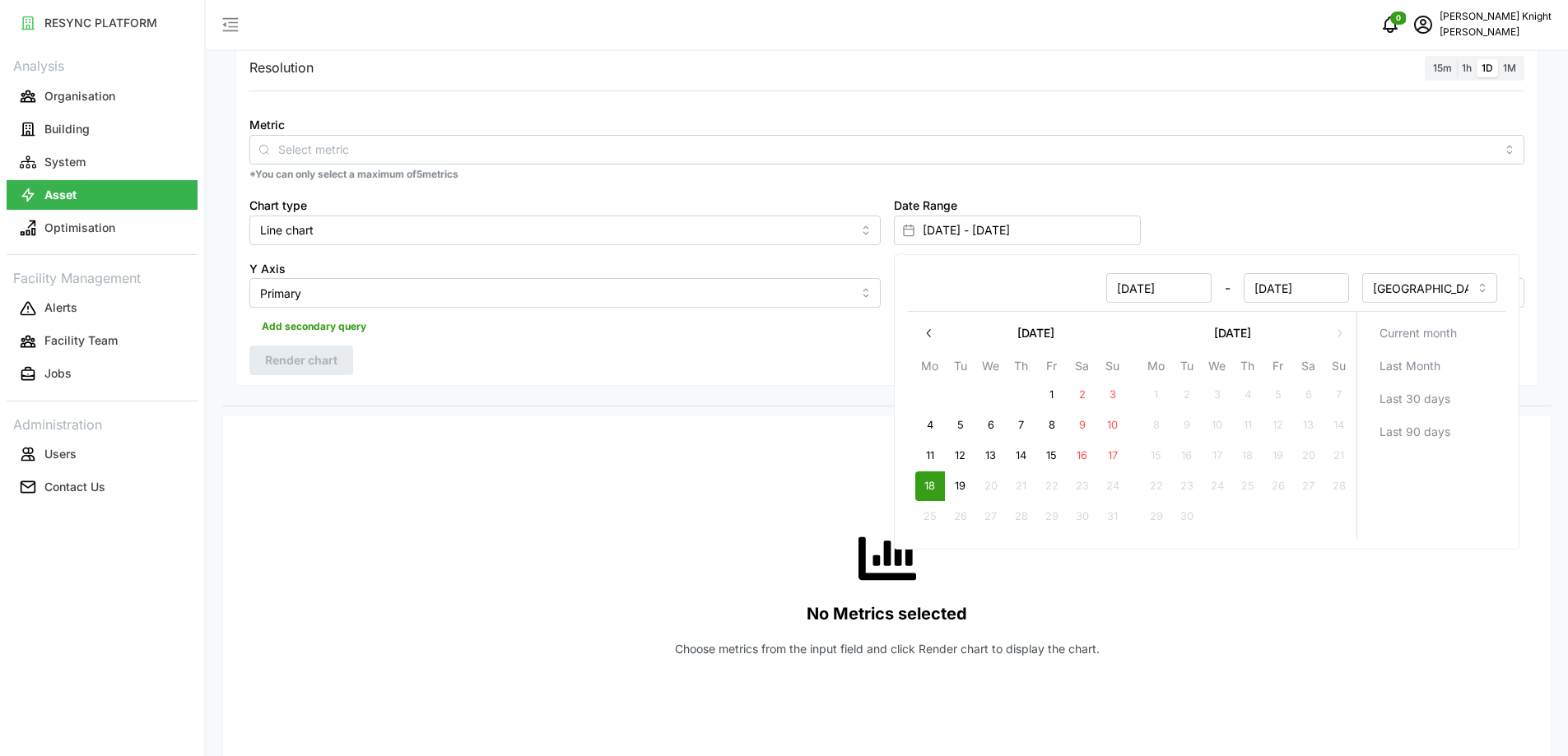
click at [778, 395] on div "Resolution 15m 1h 1D 1M Metric *You can only select a maximum of 5 metrics Char…" at bounding box center [887, 223] width 1329 height 365
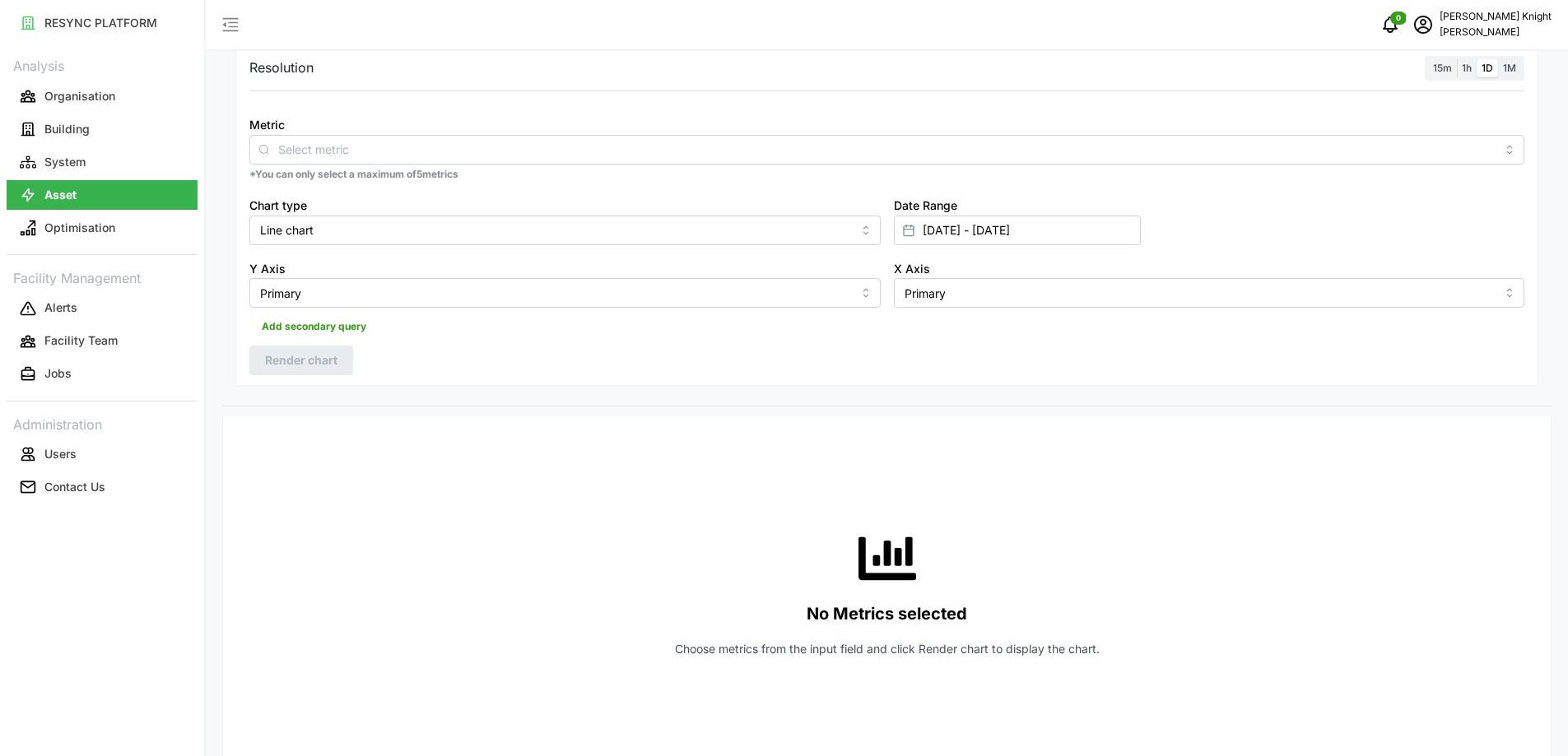
click at [1468, 63] on span "1h" at bounding box center [1466, 68] width 10 height 13
click at [1457, 59] on input "1h" at bounding box center [1457, 59] width 0 height 0
click at [597, 143] on input "Metric" at bounding box center [886, 149] width 1217 height 18
click at [418, 220] on div "Humidity" at bounding box center [887, 217] width 1267 height 28
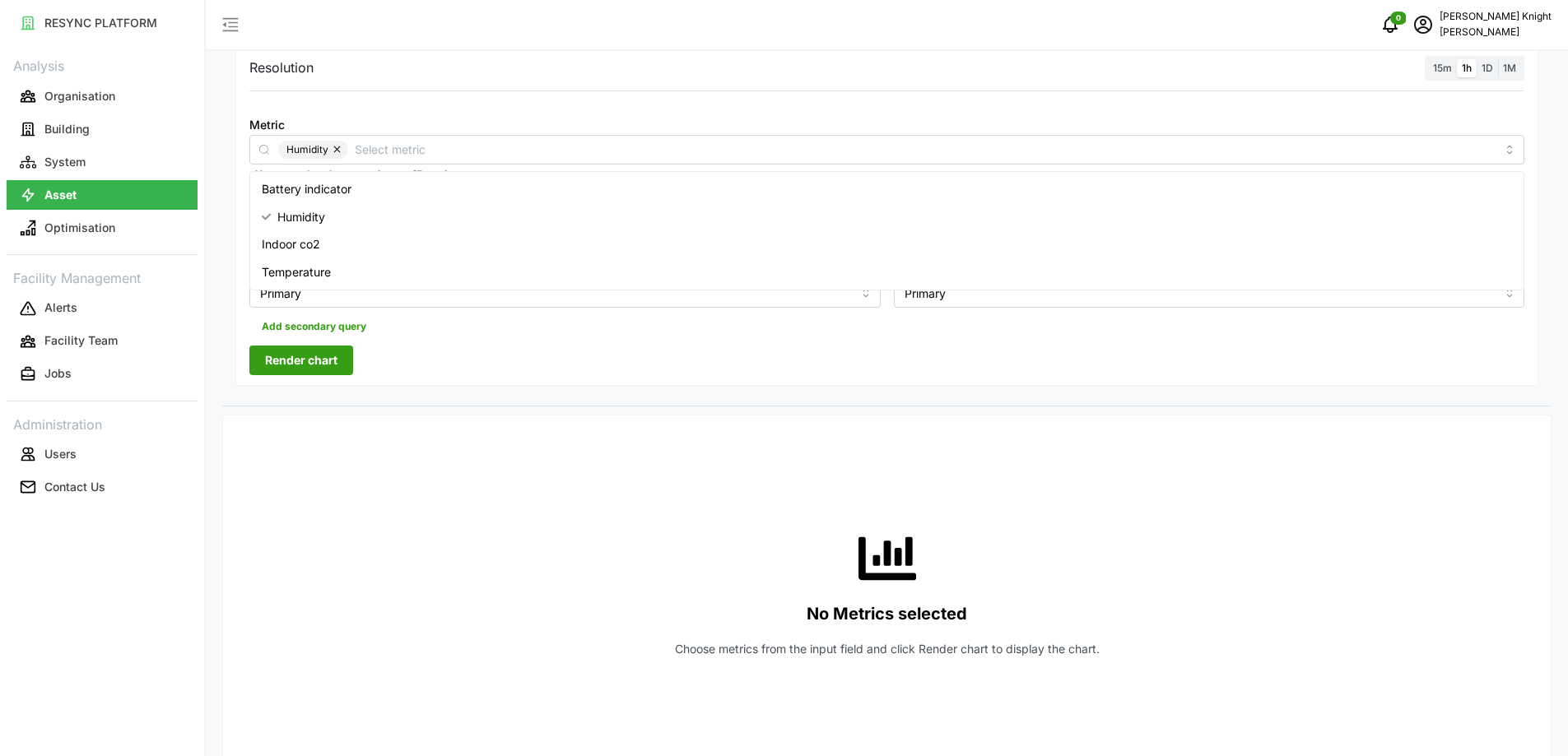
click at [332, 354] on span "Render chart" at bounding box center [301, 360] width 73 height 28
